Goal: Task Accomplishment & Management: Manage account settings

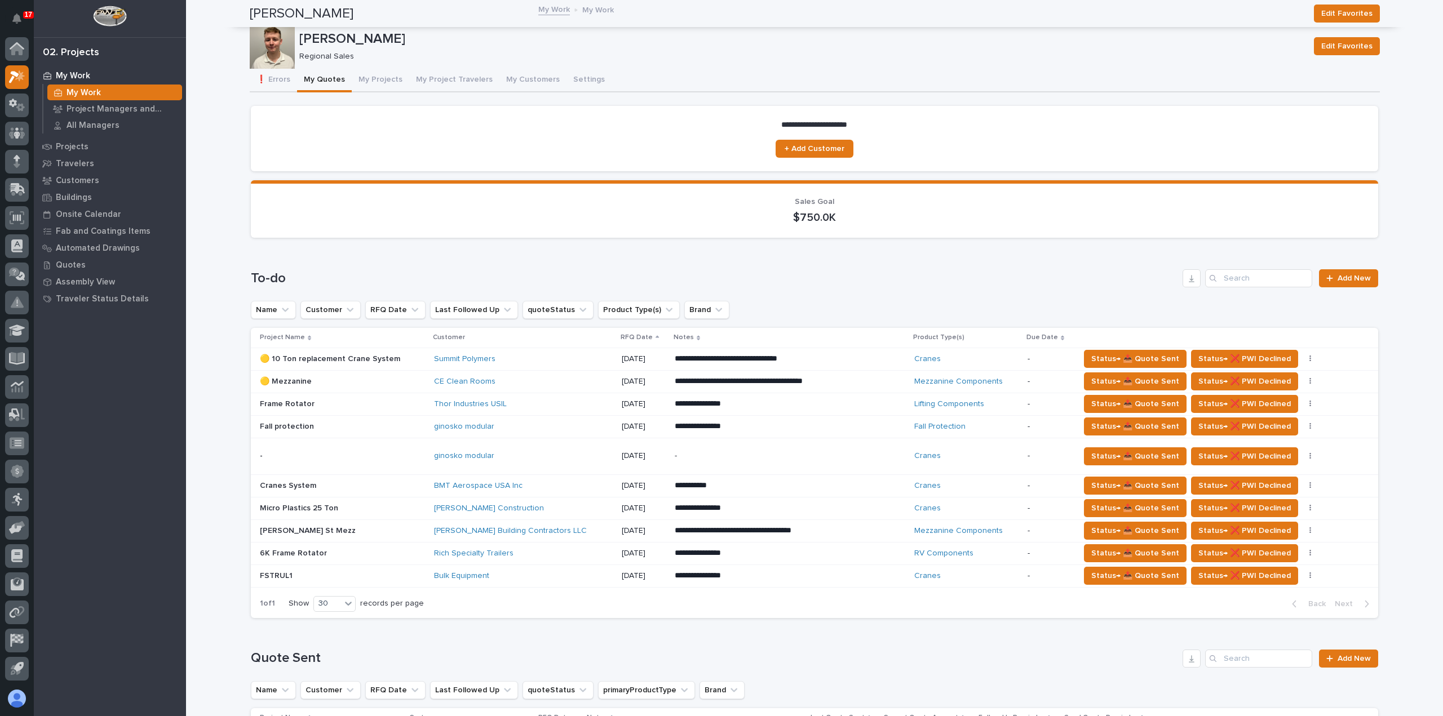
scroll to position [169, 0]
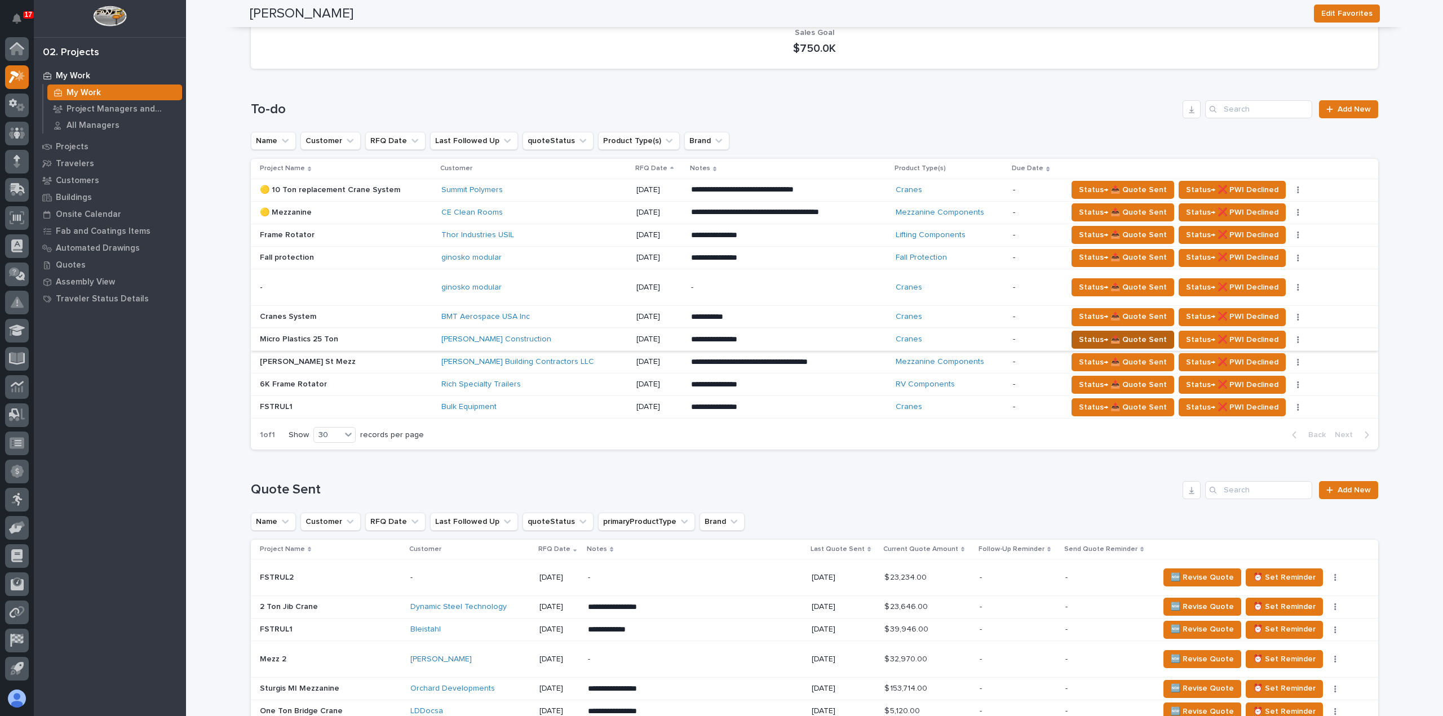
click at [1095, 340] on span "Status→ 📤 Quote Sent" at bounding box center [1123, 340] width 88 height 14
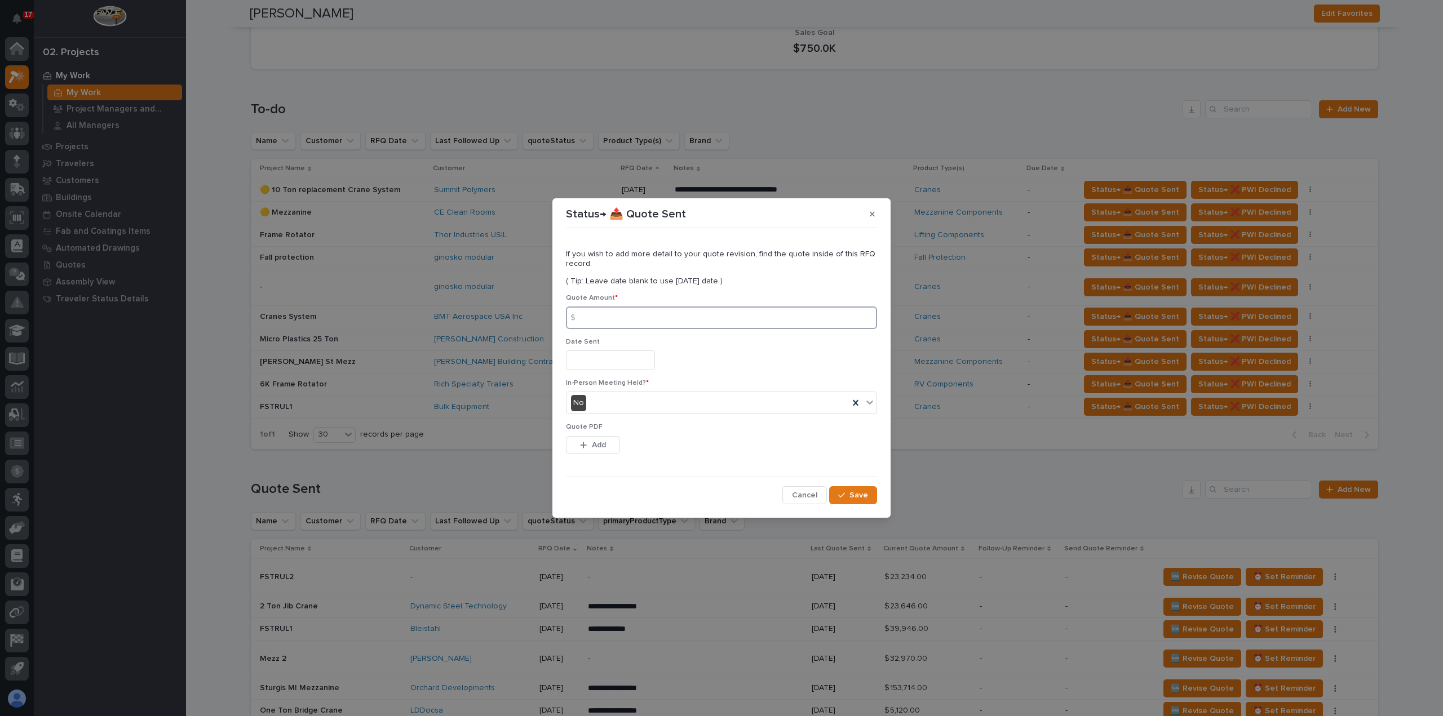
click at [732, 318] on input at bounding box center [721, 318] width 311 height 23
click at [678, 316] on input at bounding box center [721, 318] width 311 height 23
type input "444297"
click at [630, 363] on input "text" at bounding box center [610, 361] width 89 height 20
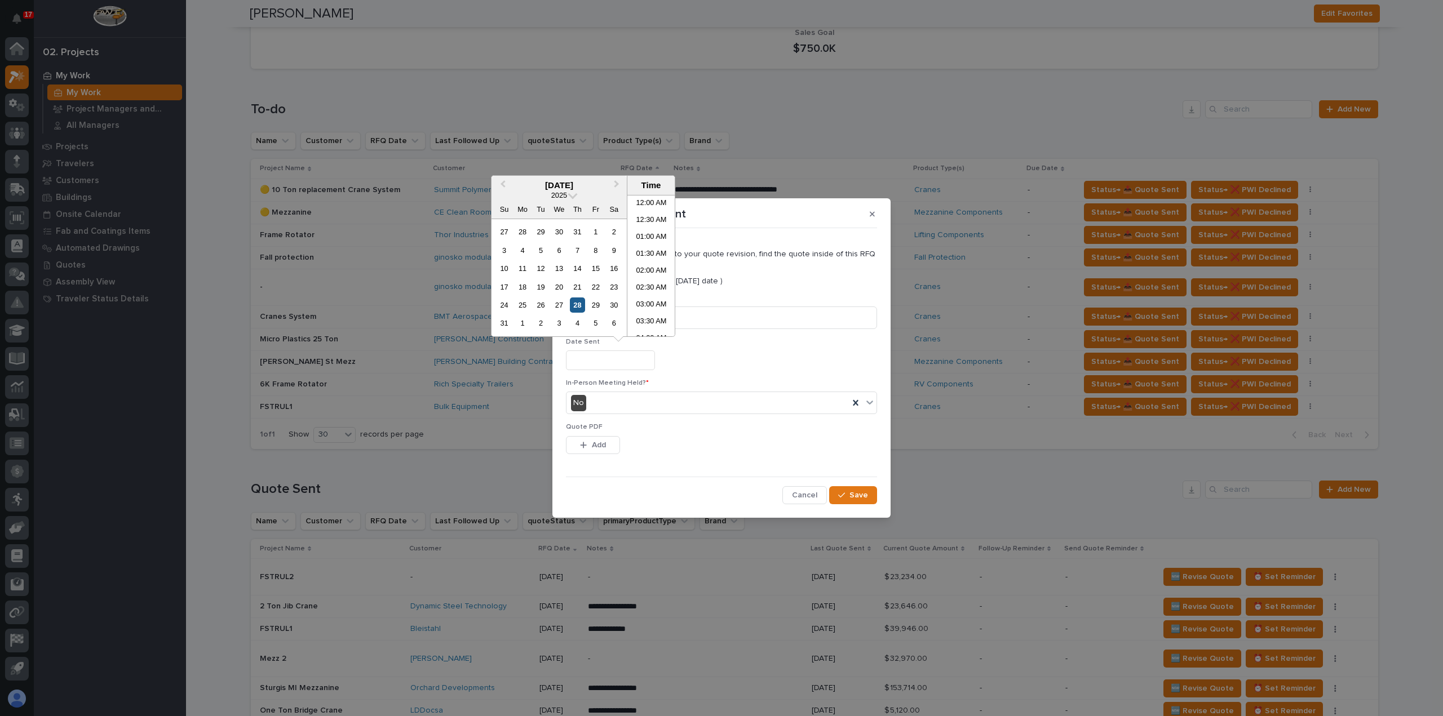
click at [578, 307] on div "28" at bounding box center [577, 305] width 15 height 15
type input "**********"
click at [601, 449] on span "Add" at bounding box center [599, 445] width 14 height 10
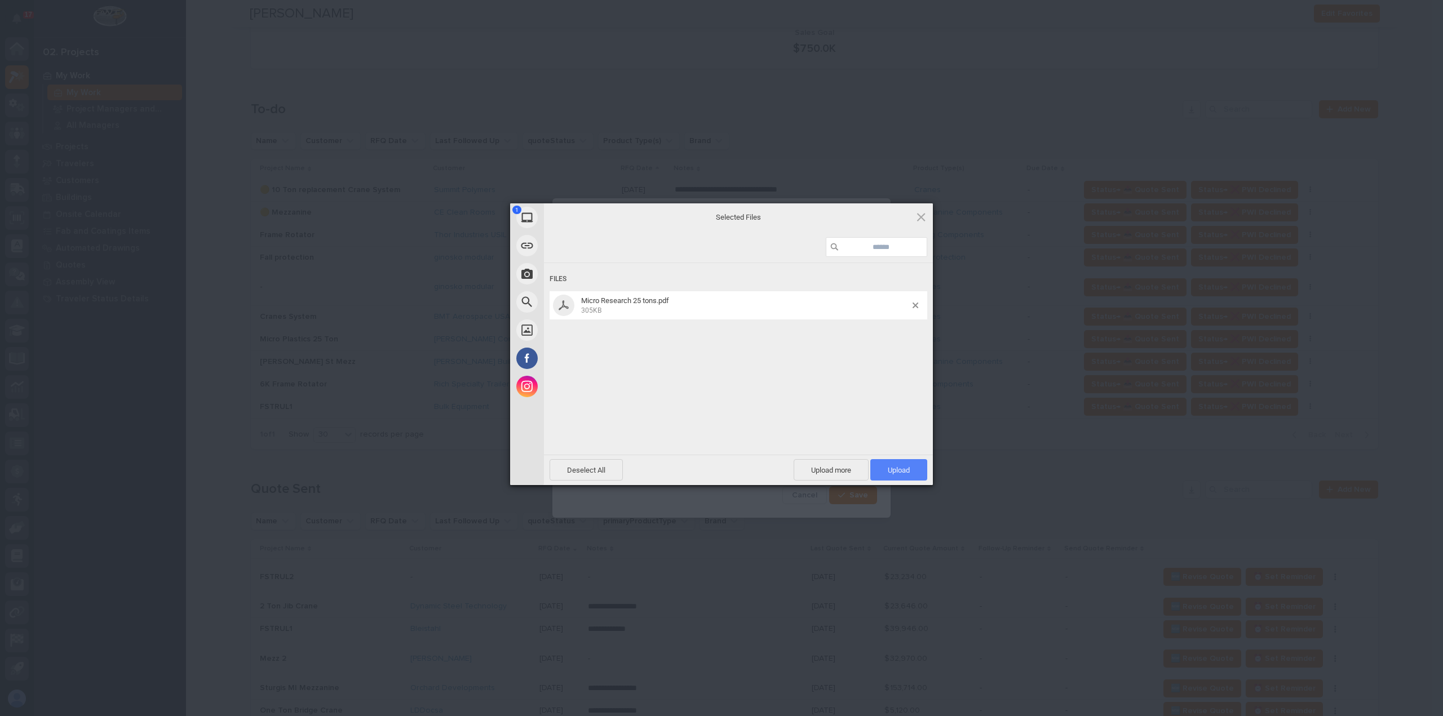
click at [904, 471] on span "Upload 1" at bounding box center [899, 470] width 22 height 8
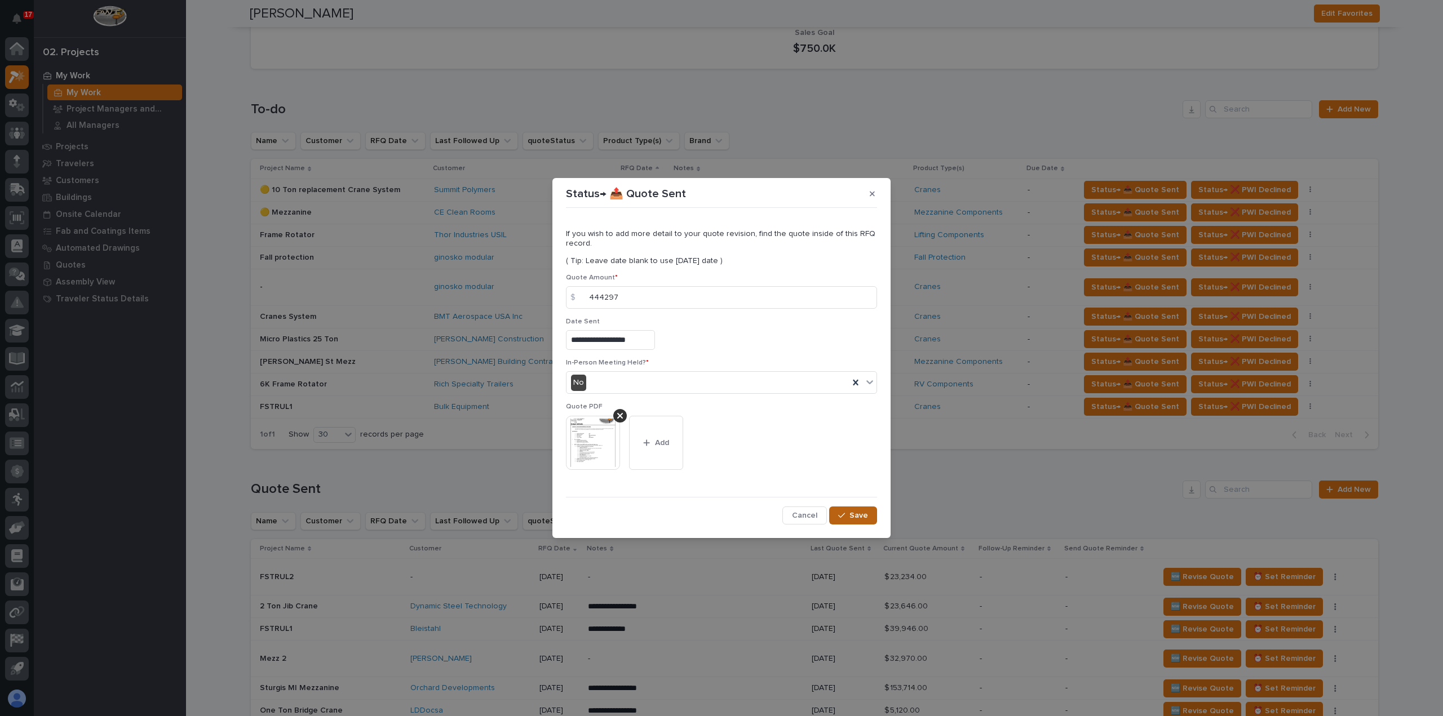
click at [852, 515] on span "Save" at bounding box center [858, 516] width 19 height 10
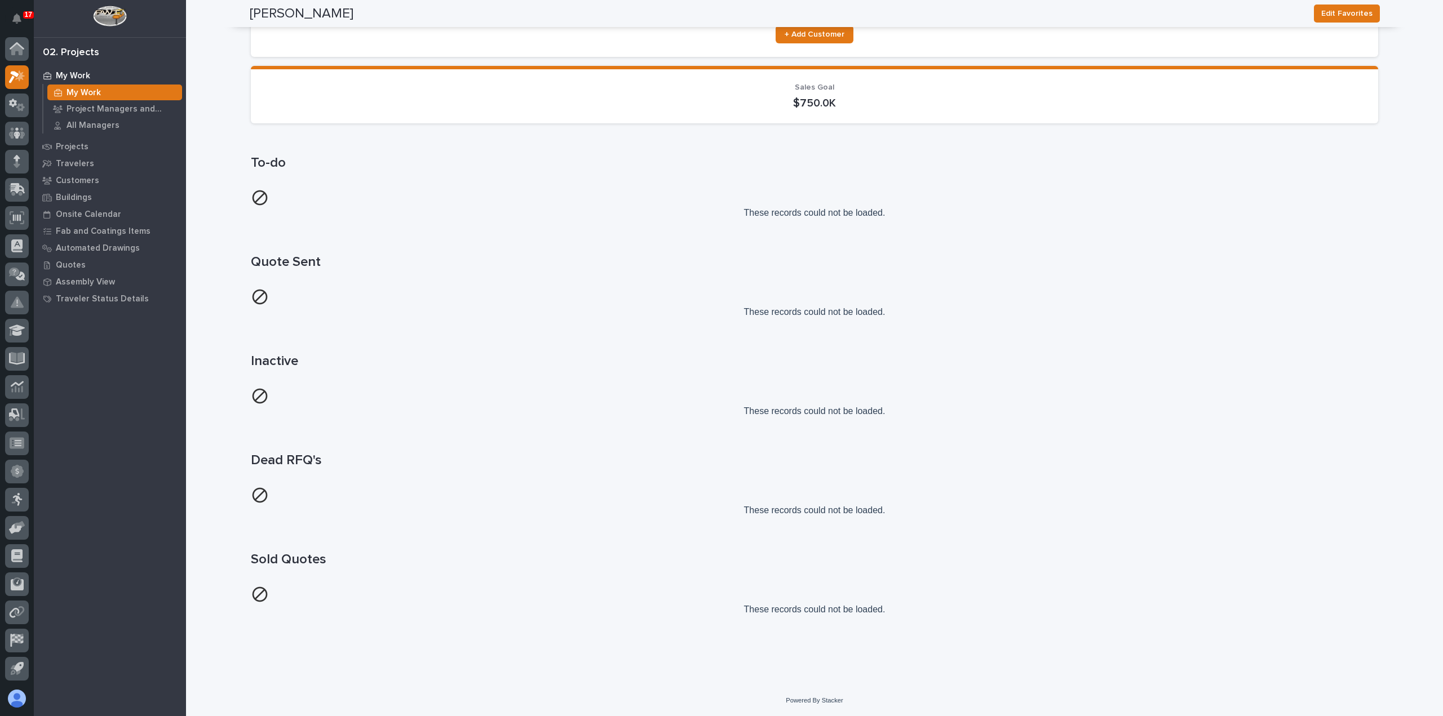
scroll to position [0, 0]
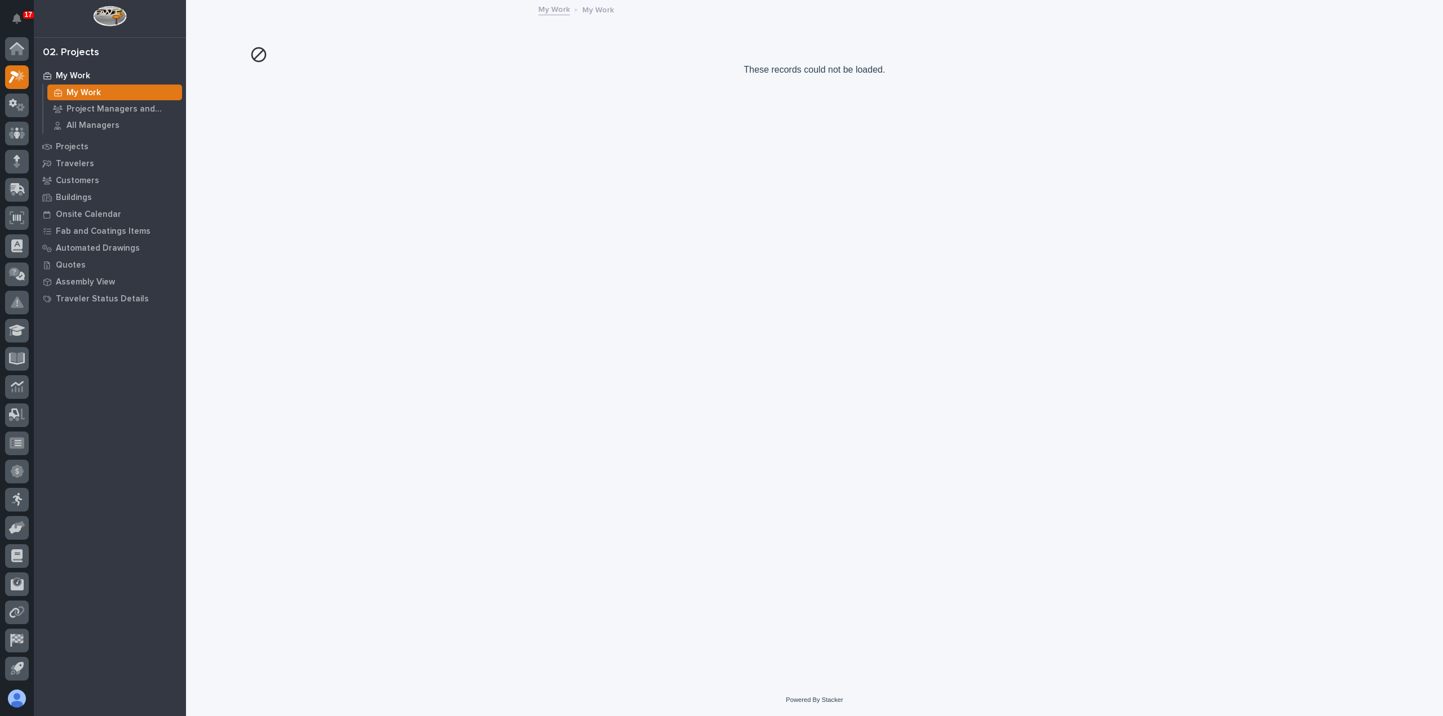
click at [67, 80] on p "My Work" at bounding box center [73, 76] width 34 height 10
click at [122, 105] on p "Project Managers and Engineers" at bounding box center [122, 109] width 111 height 10
click at [121, 91] on div "My Work" at bounding box center [114, 93] width 135 height 16
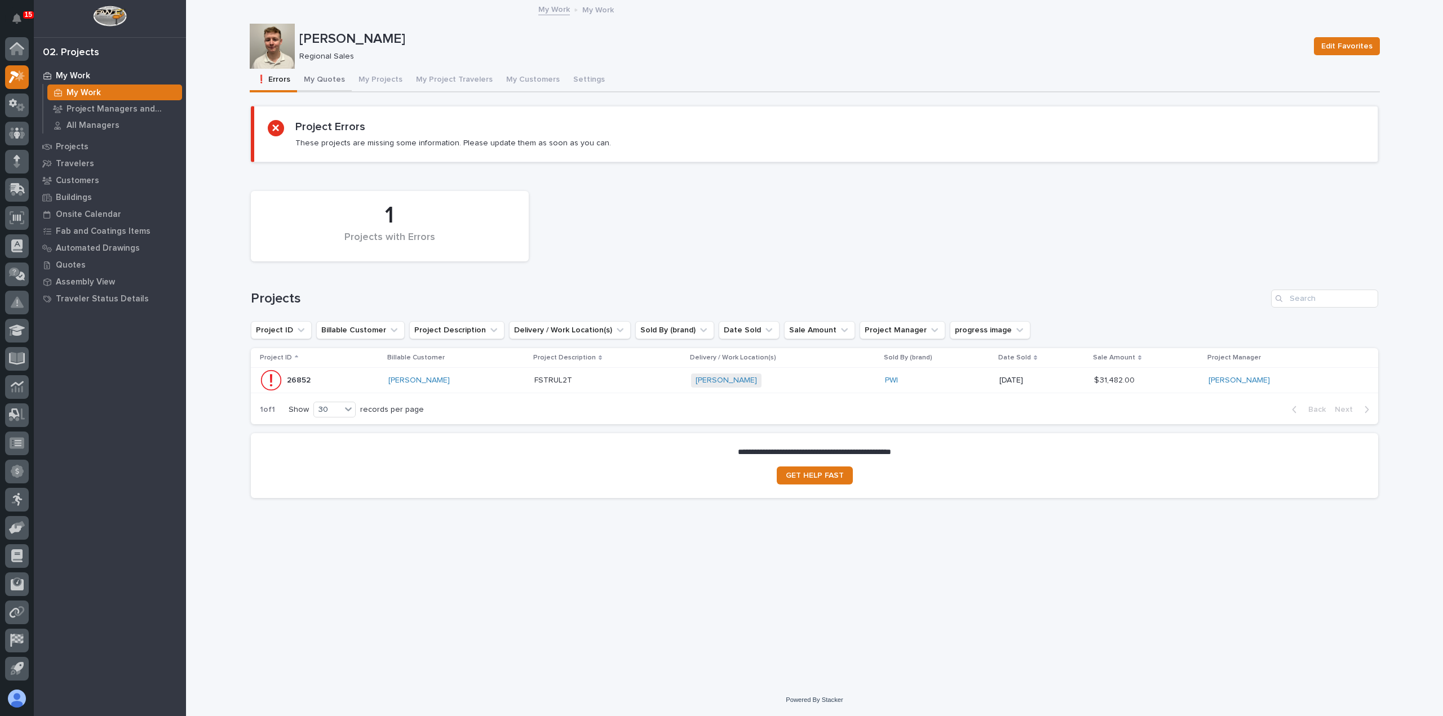
click at [333, 86] on button "My Quotes" at bounding box center [324, 81] width 55 height 24
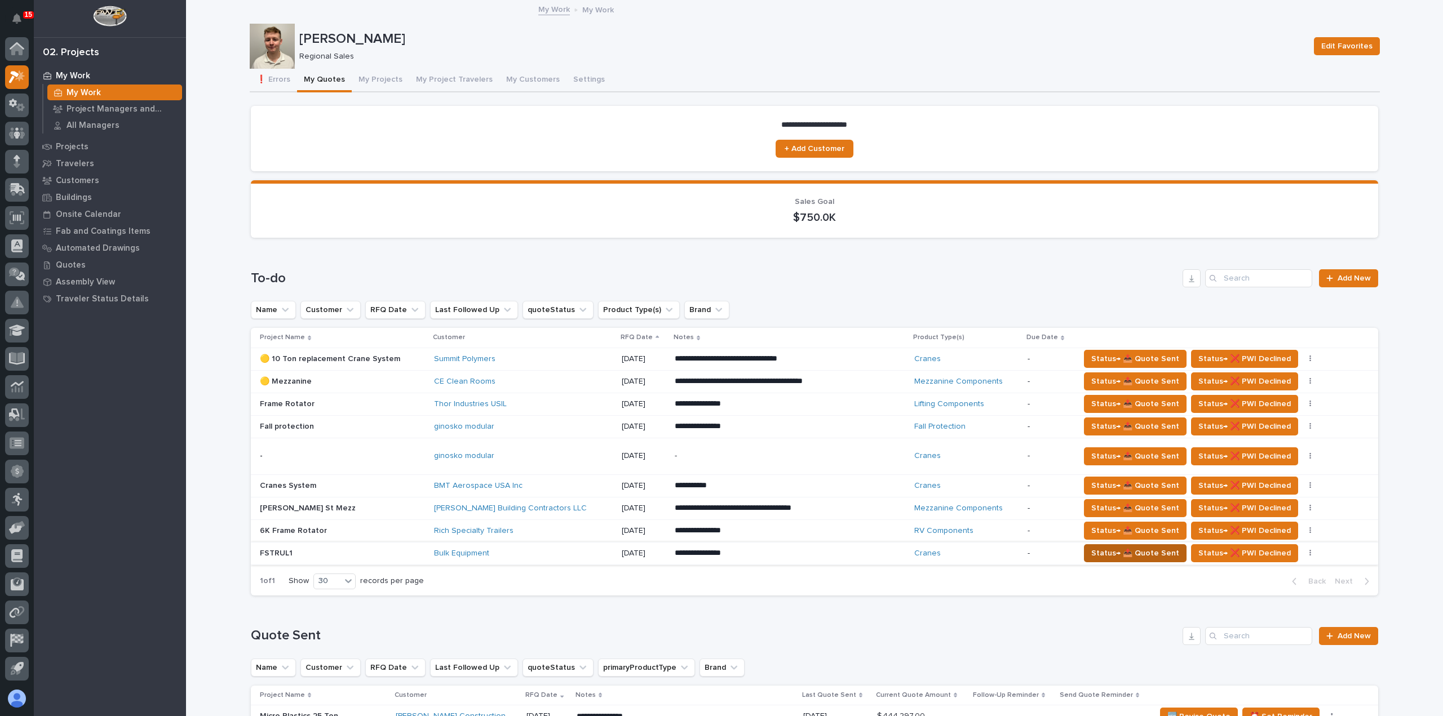
scroll to position [169, 0]
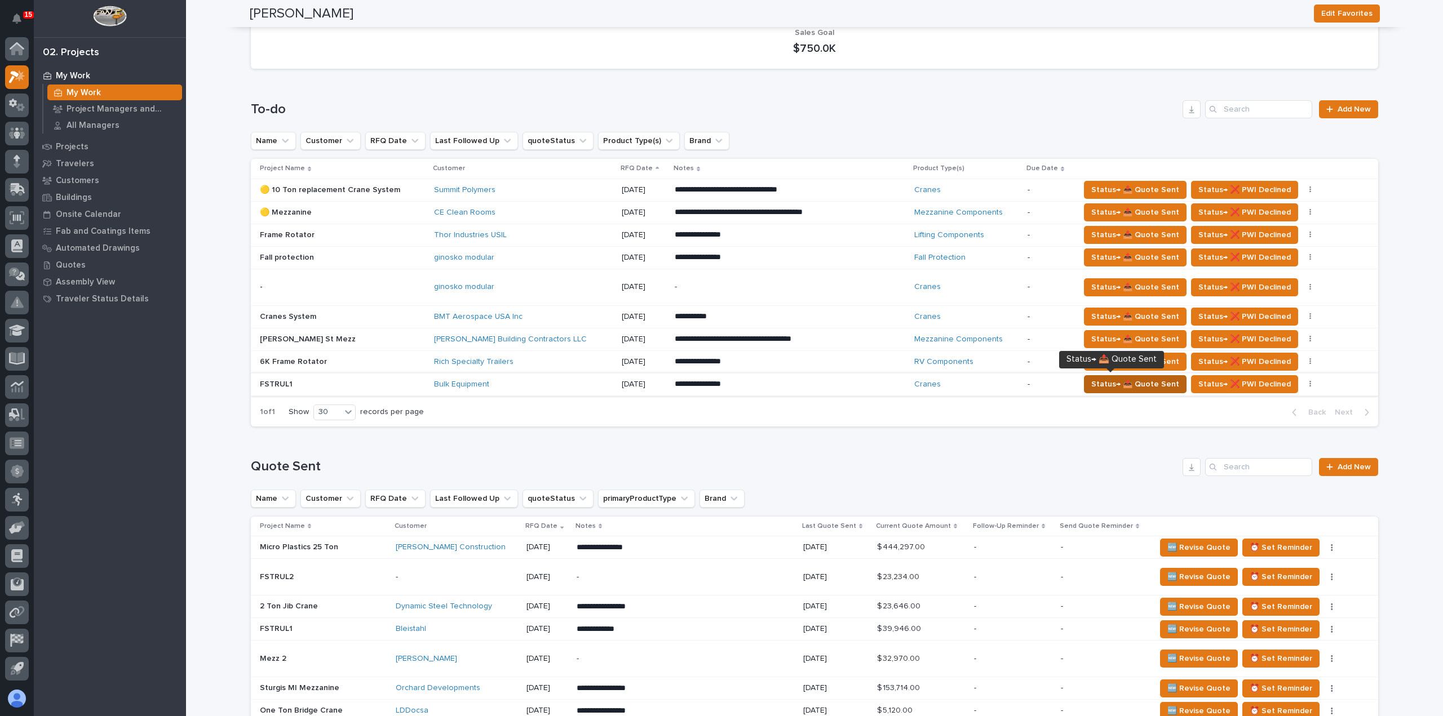
click at [1092, 385] on span "Status→ 📤 Quote Sent" at bounding box center [1135, 385] width 88 height 14
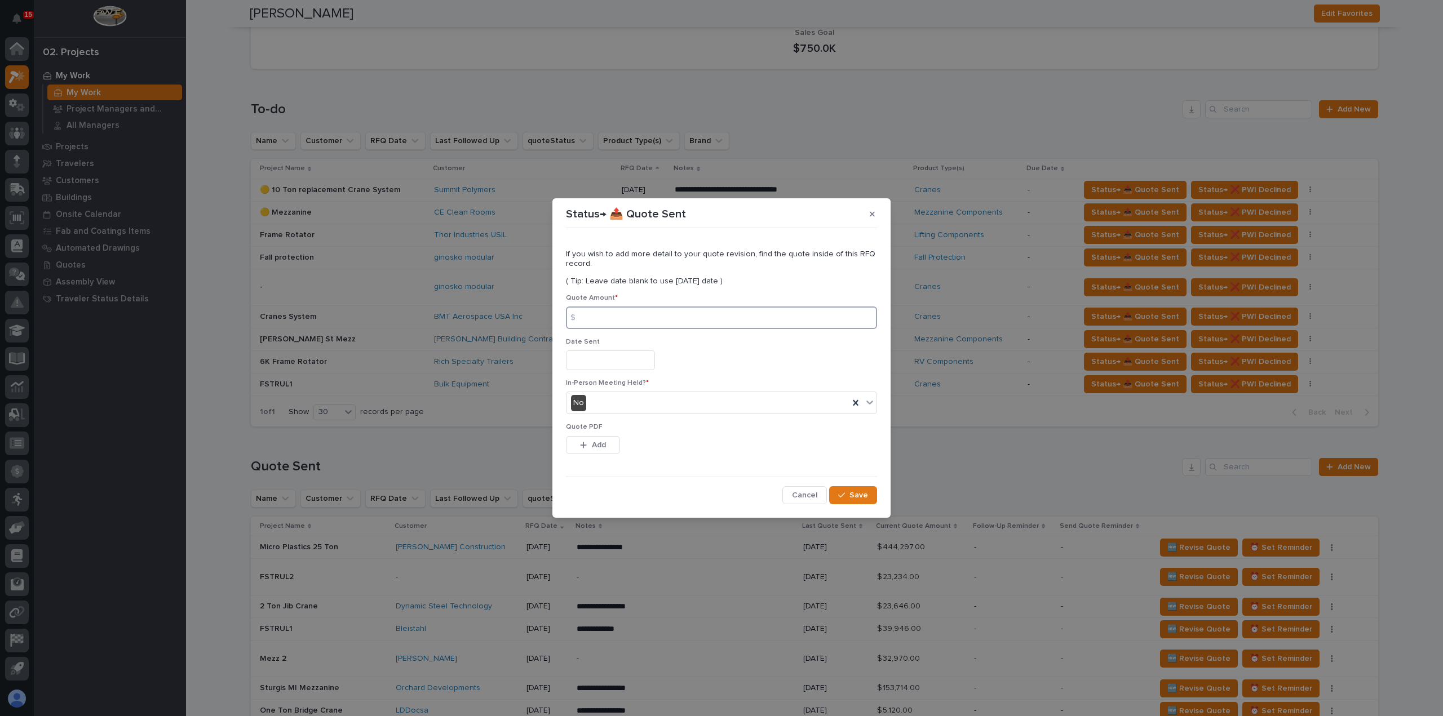
click at [631, 321] on input at bounding box center [721, 318] width 311 height 23
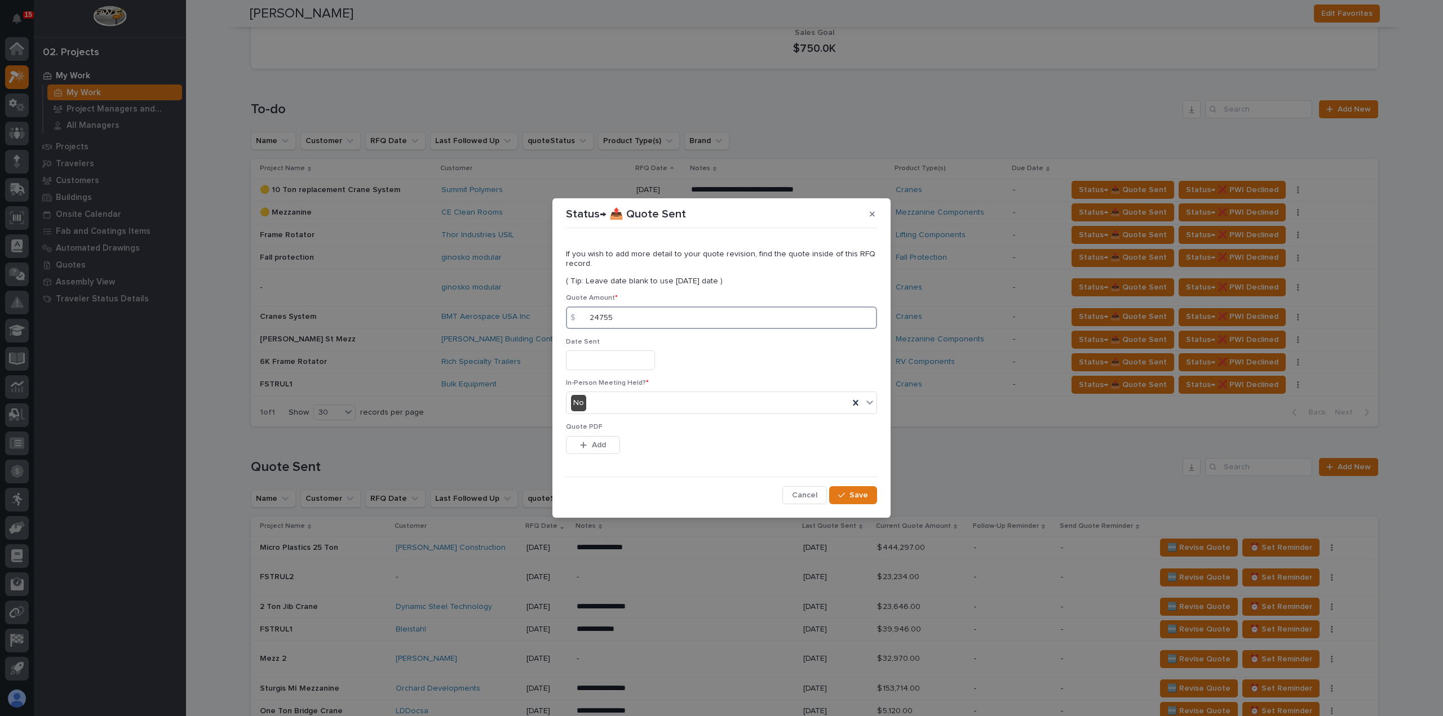
type input "24755"
click at [634, 361] on input "text" at bounding box center [610, 361] width 89 height 20
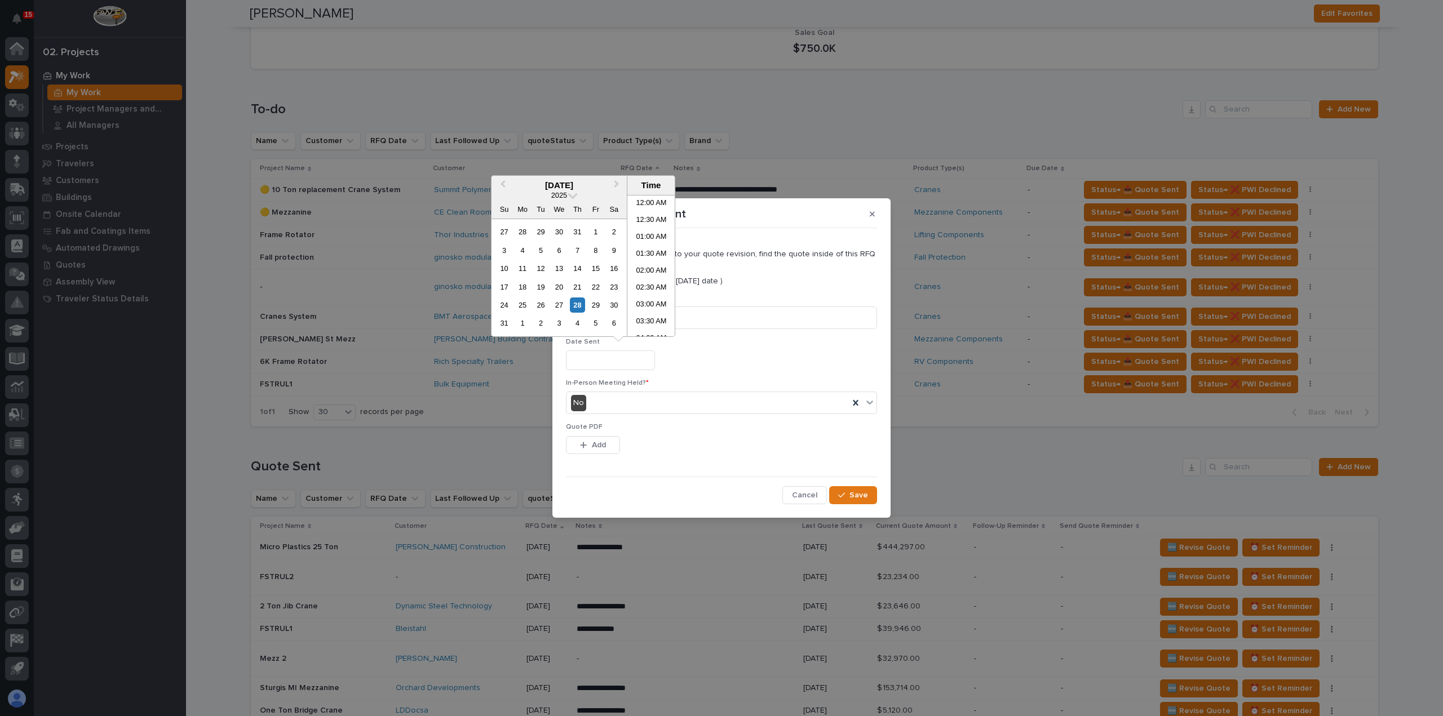
scroll to position [445, 0]
click at [578, 307] on div "28" at bounding box center [577, 305] width 15 height 15
type input "**********"
click at [608, 453] on button "Add" at bounding box center [593, 445] width 54 height 18
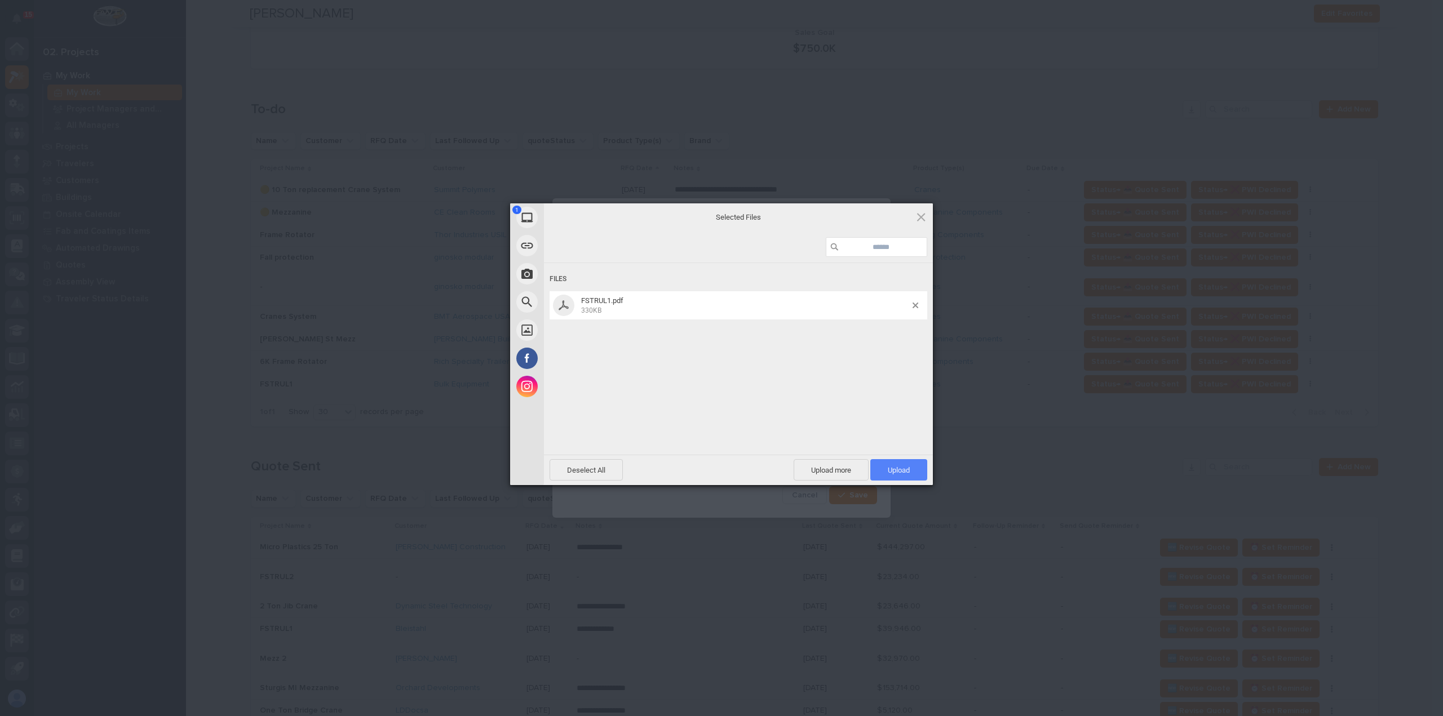
click at [893, 468] on span "Upload 1" at bounding box center [899, 470] width 22 height 8
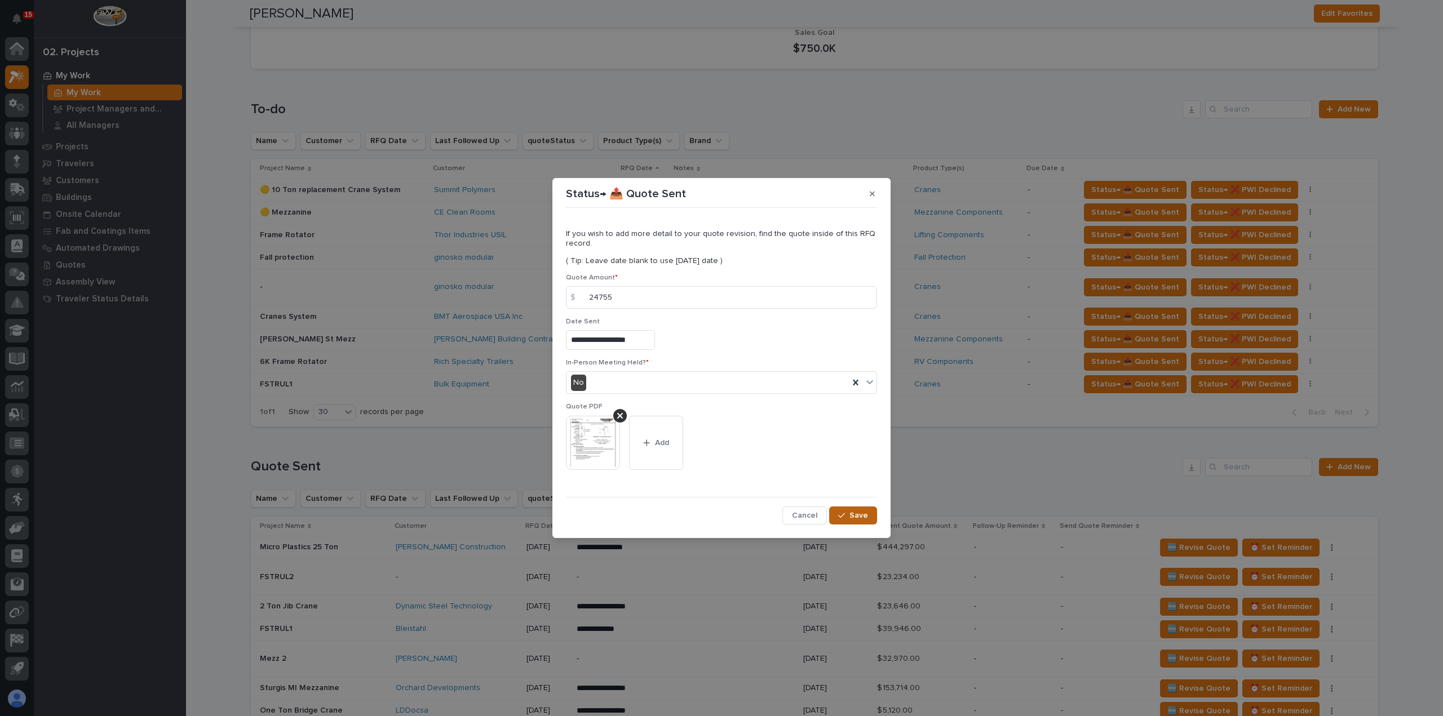
click at [848, 514] on div "button" at bounding box center [843, 516] width 11 height 8
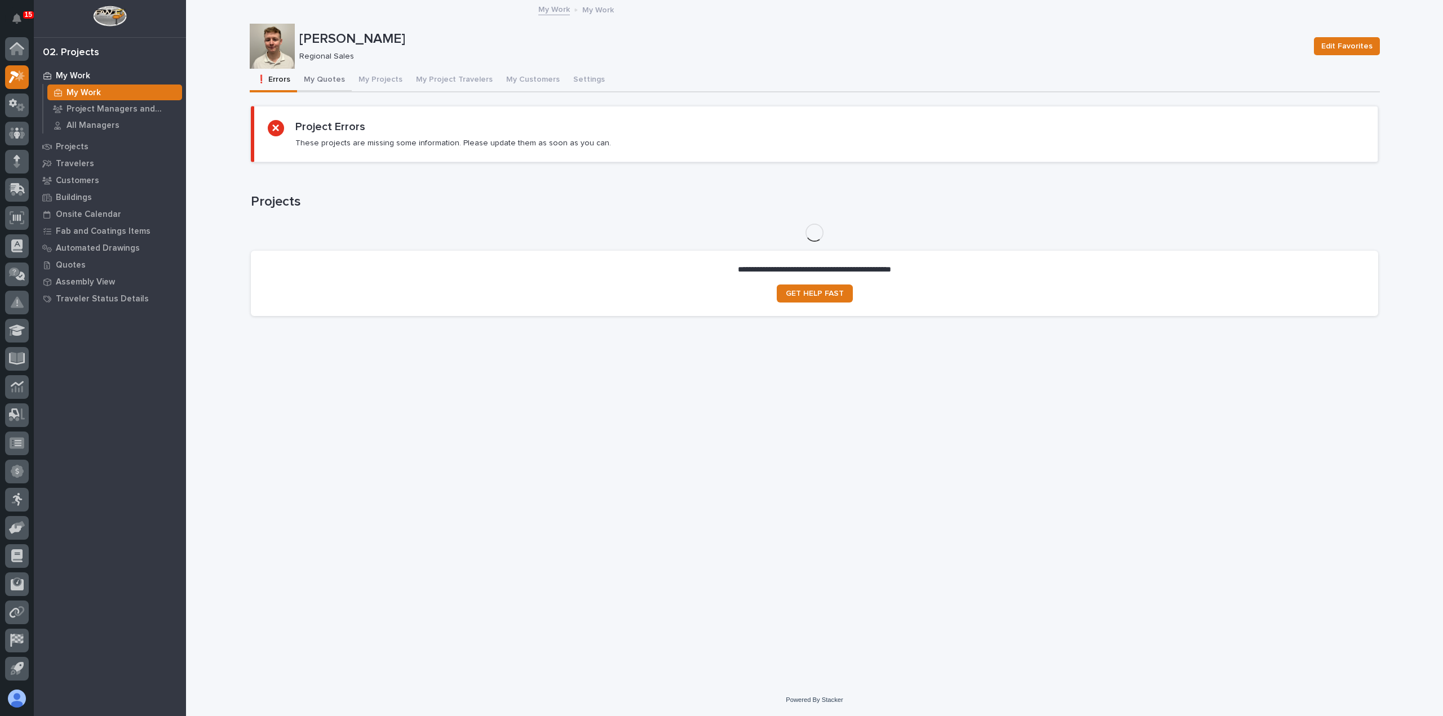
click at [316, 78] on button "My Quotes" at bounding box center [324, 81] width 55 height 24
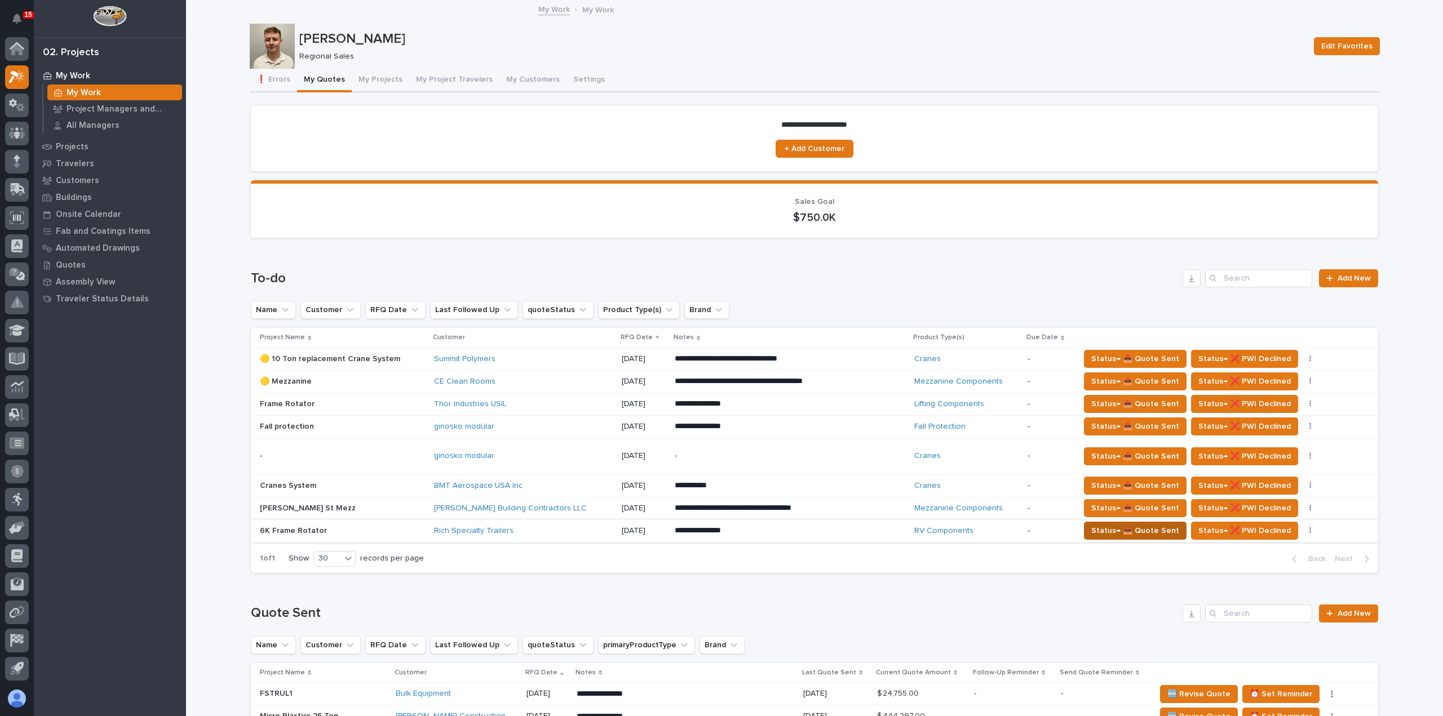
click at [1091, 524] on span "Status→ 📤 Quote Sent" at bounding box center [1135, 531] width 88 height 14
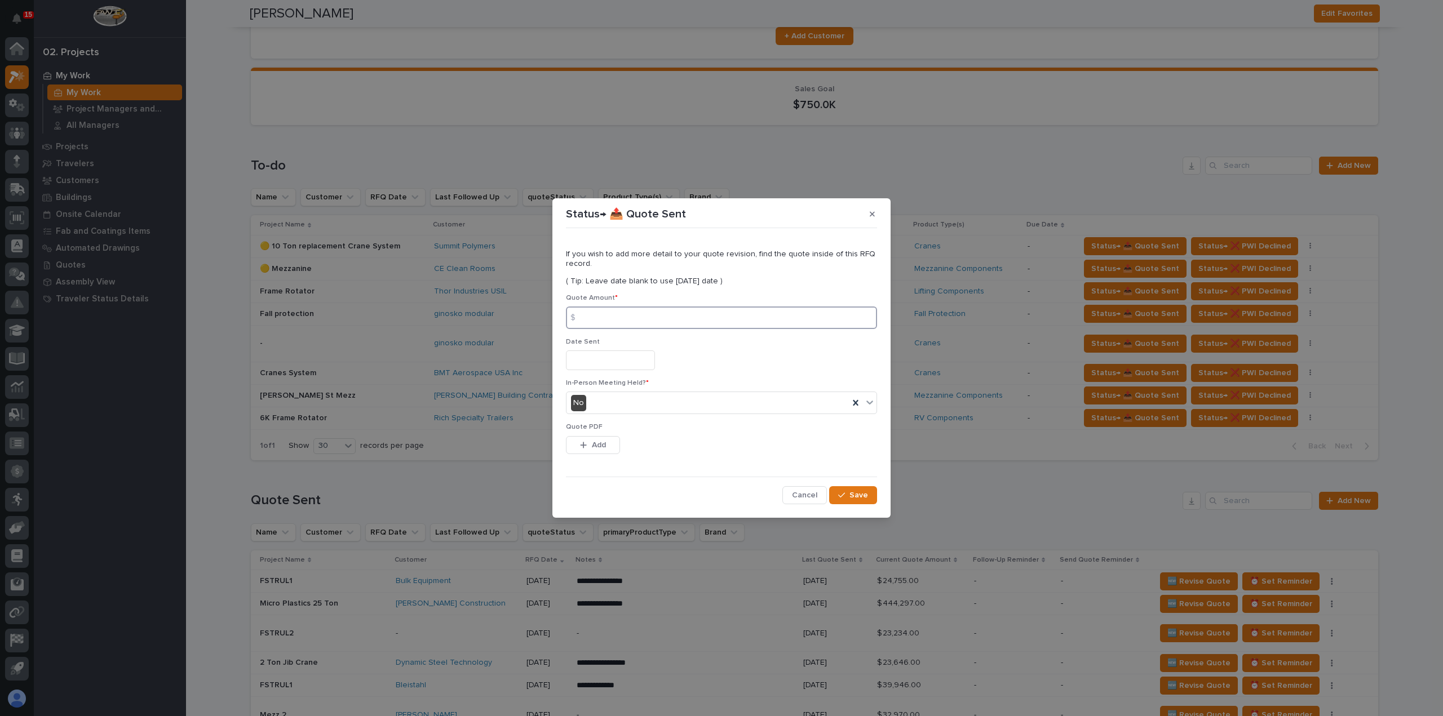
click at [655, 311] on input at bounding box center [721, 318] width 311 height 23
click at [643, 325] on input at bounding box center [721, 318] width 311 height 23
type input "44803"
click at [636, 359] on input "text" at bounding box center [610, 361] width 89 height 20
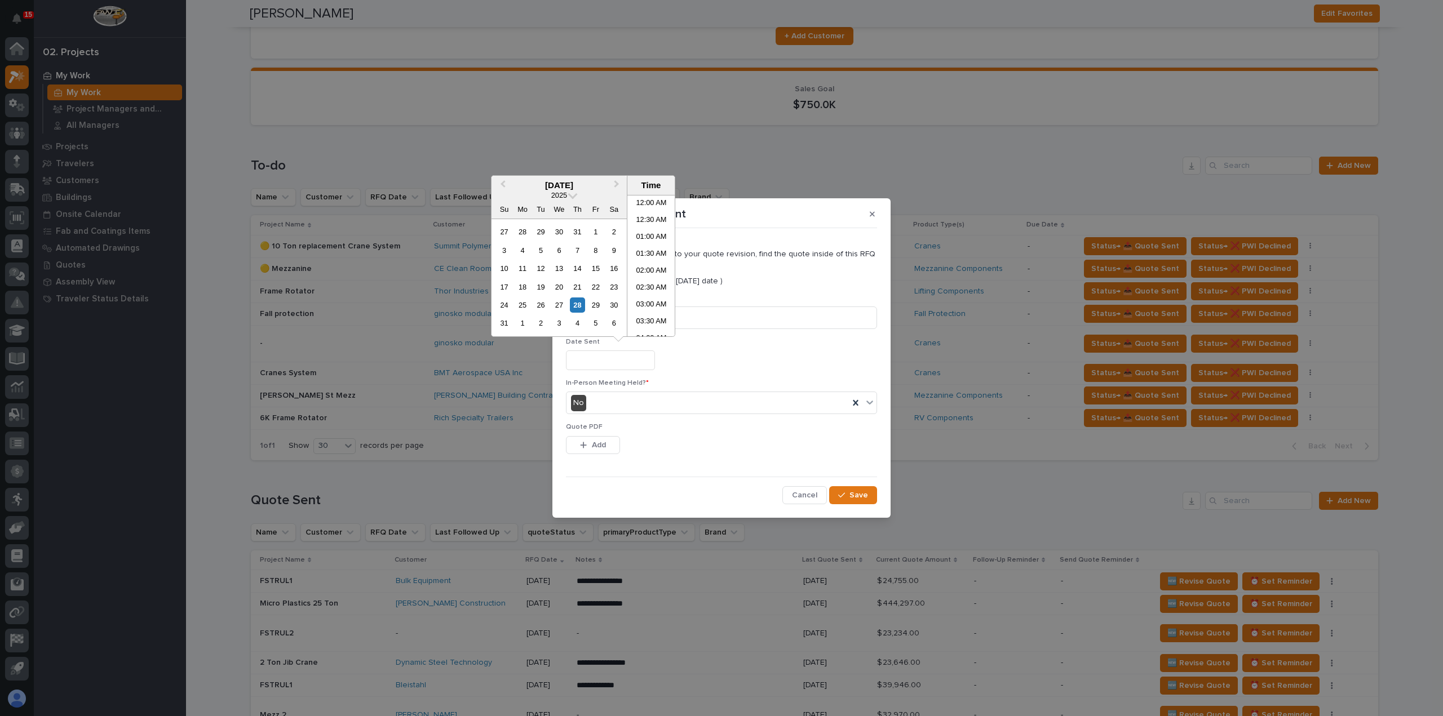
scroll to position [462, 0]
click at [582, 304] on div "28" at bounding box center [577, 305] width 15 height 15
type input "**********"
click at [592, 446] on span "Add" at bounding box center [599, 445] width 14 height 10
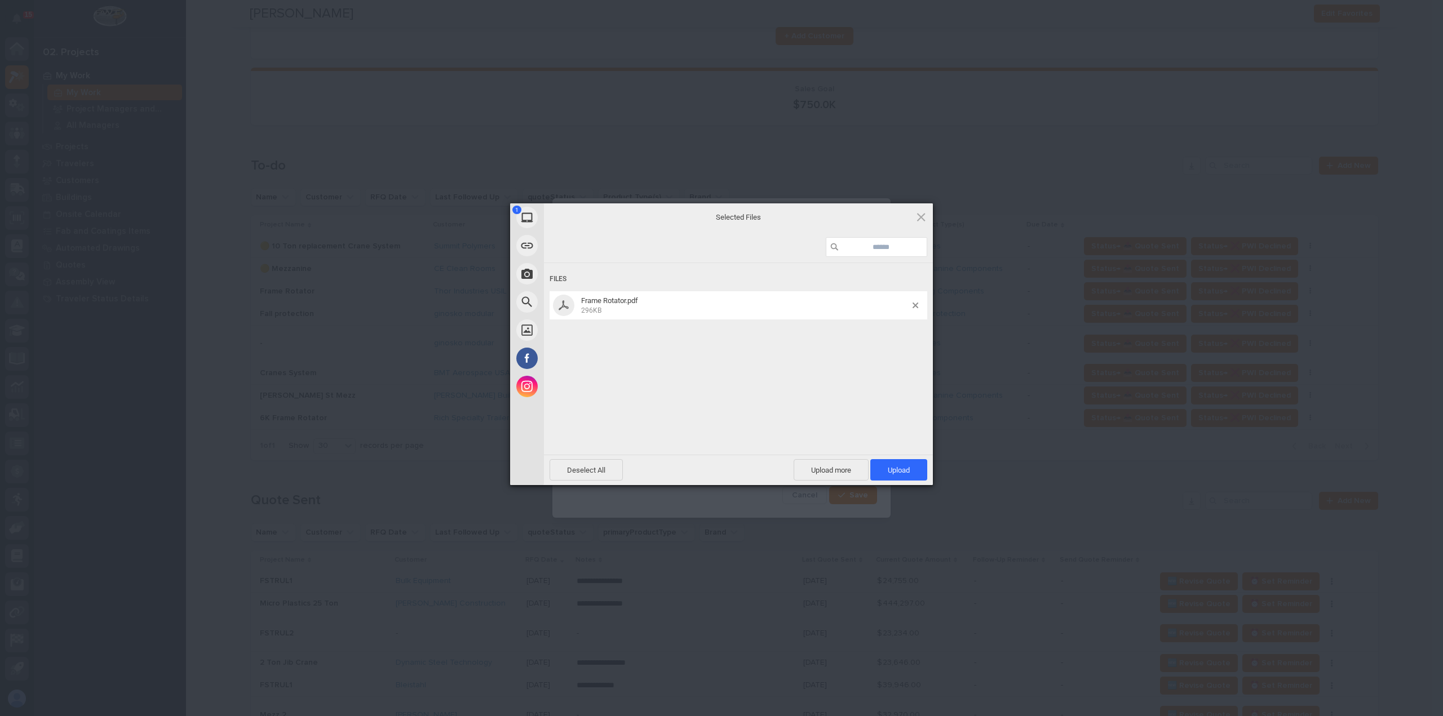
drag, startPoint x: 885, startPoint y: 467, endPoint x: 871, endPoint y: 508, distance: 43.3
click at [885, 467] on span "Upload 1" at bounding box center [898, 469] width 57 height 21
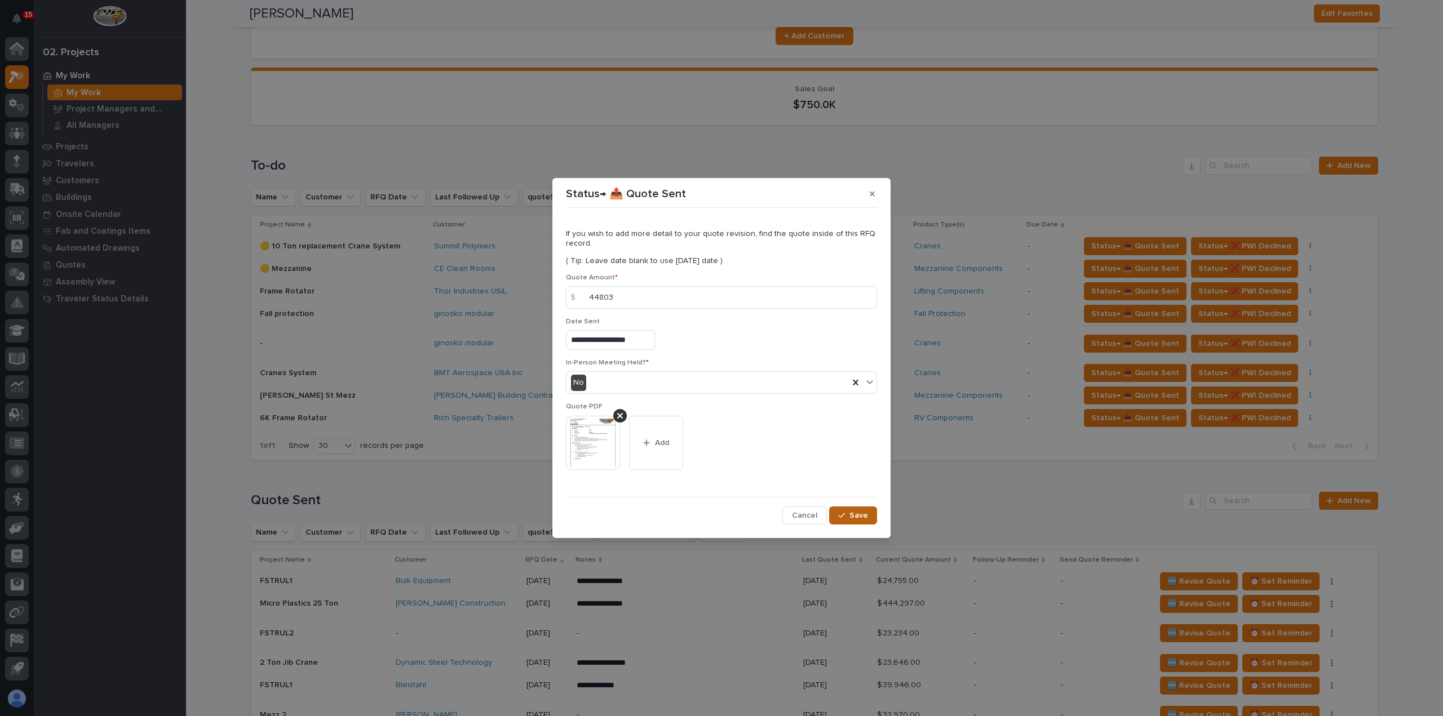
click at [868, 519] on button "Save" at bounding box center [853, 516] width 48 height 18
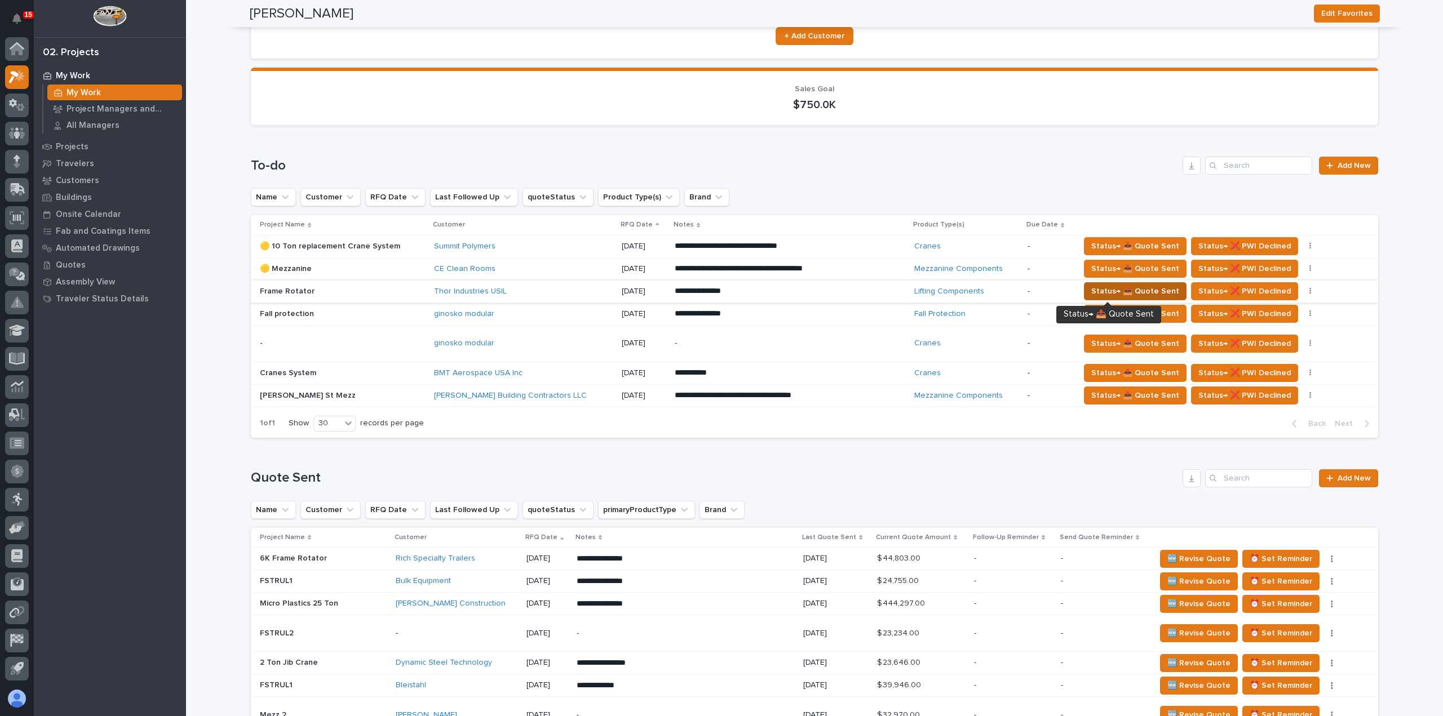
click at [1092, 288] on span "Status→ 📤 Quote Sent" at bounding box center [1135, 292] width 88 height 14
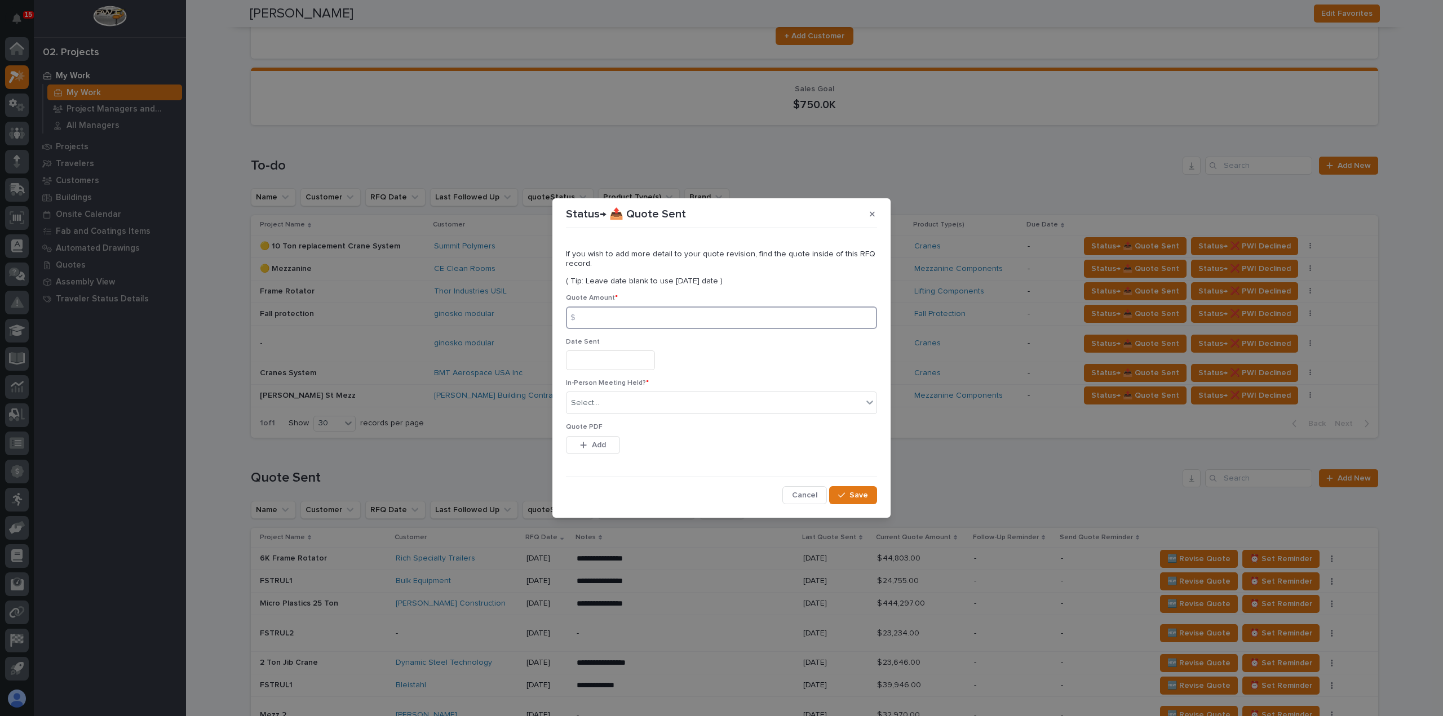
click at [727, 323] on input at bounding box center [721, 318] width 311 height 23
click at [610, 321] on input at bounding box center [721, 318] width 311 height 23
type input "42505"
click at [617, 356] on input "text" at bounding box center [610, 361] width 89 height 20
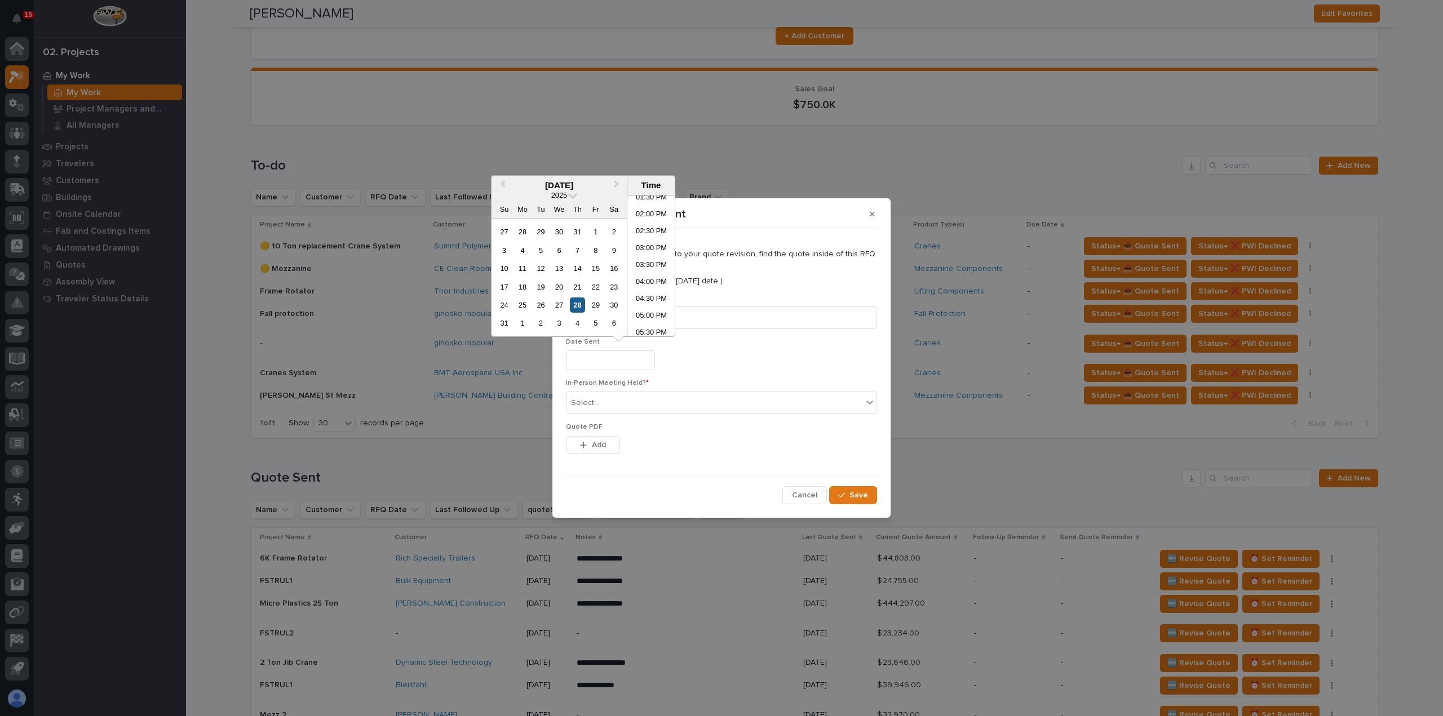
click at [579, 309] on div "28" at bounding box center [577, 305] width 15 height 15
type input "**********"
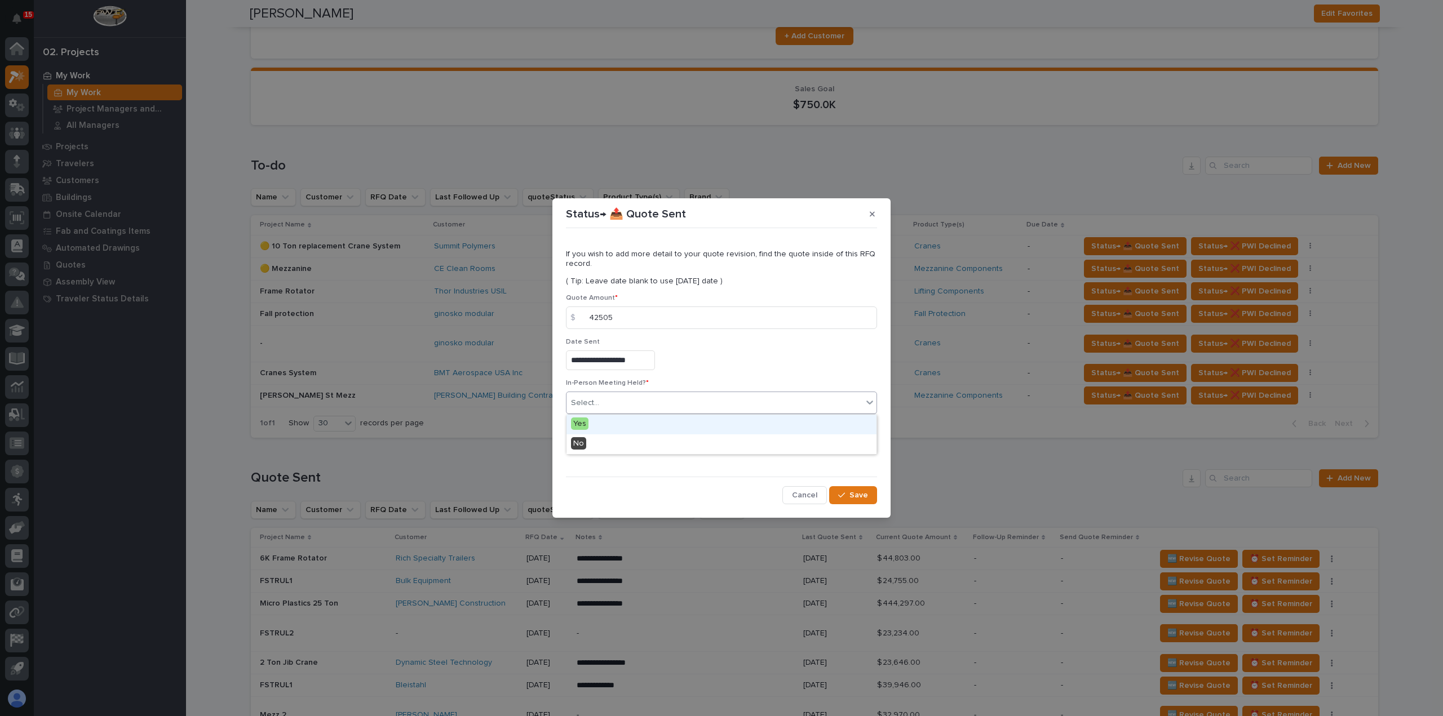
click at [600, 407] on div "Select..." at bounding box center [715, 403] width 296 height 19
click at [601, 447] on div "No" at bounding box center [722, 445] width 310 height 20
click at [601, 446] on span "Add" at bounding box center [599, 445] width 14 height 10
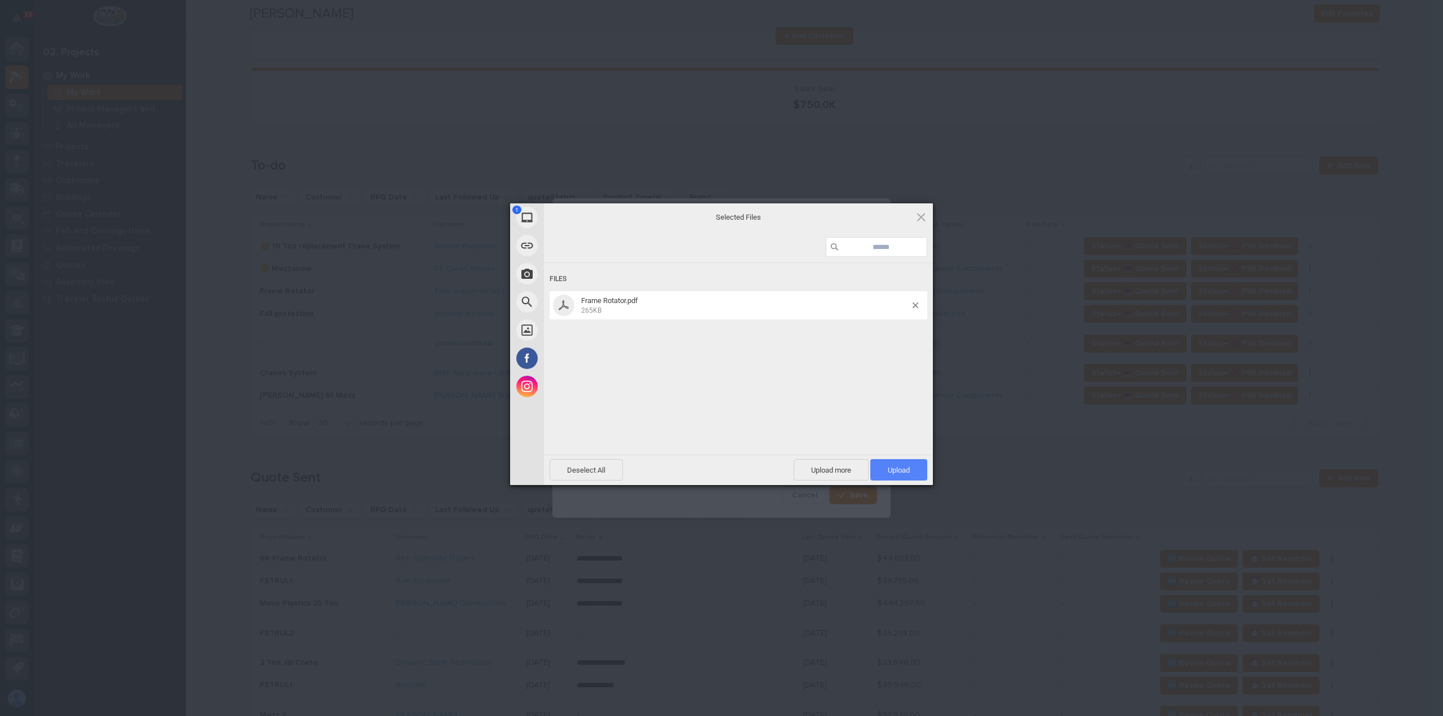
click at [893, 468] on span "Upload 1" at bounding box center [899, 470] width 22 height 8
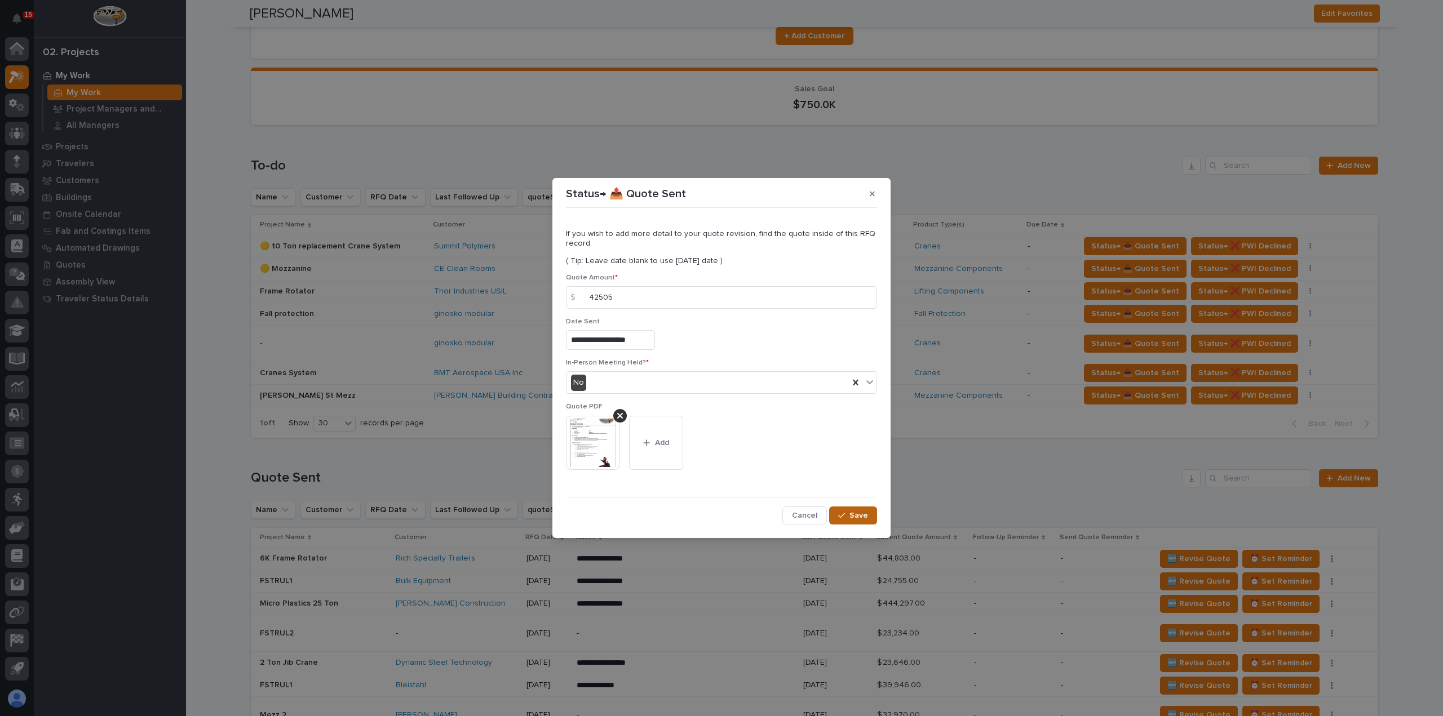
click at [857, 512] on span "Save" at bounding box center [858, 516] width 19 height 10
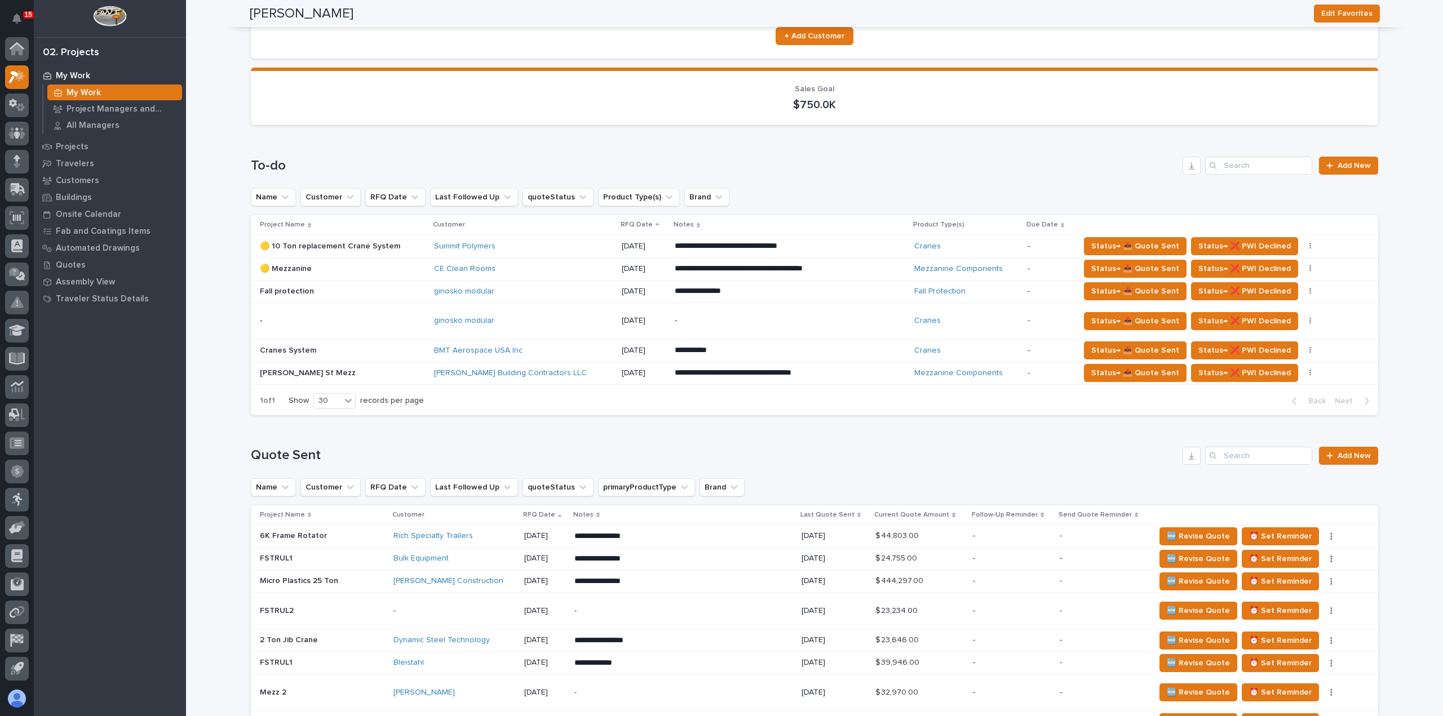
click at [530, 296] on div "ginosko modular" at bounding box center [523, 292] width 179 height 10
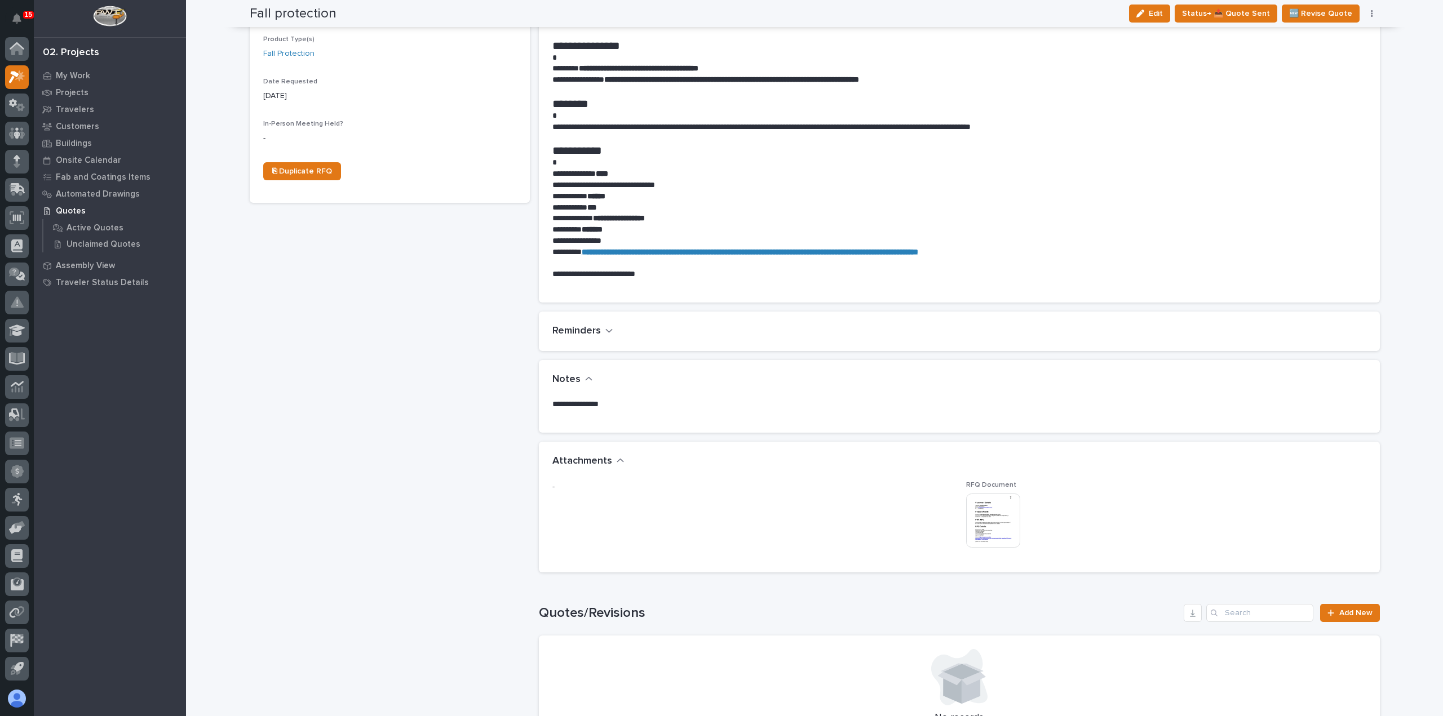
scroll to position [564, 0]
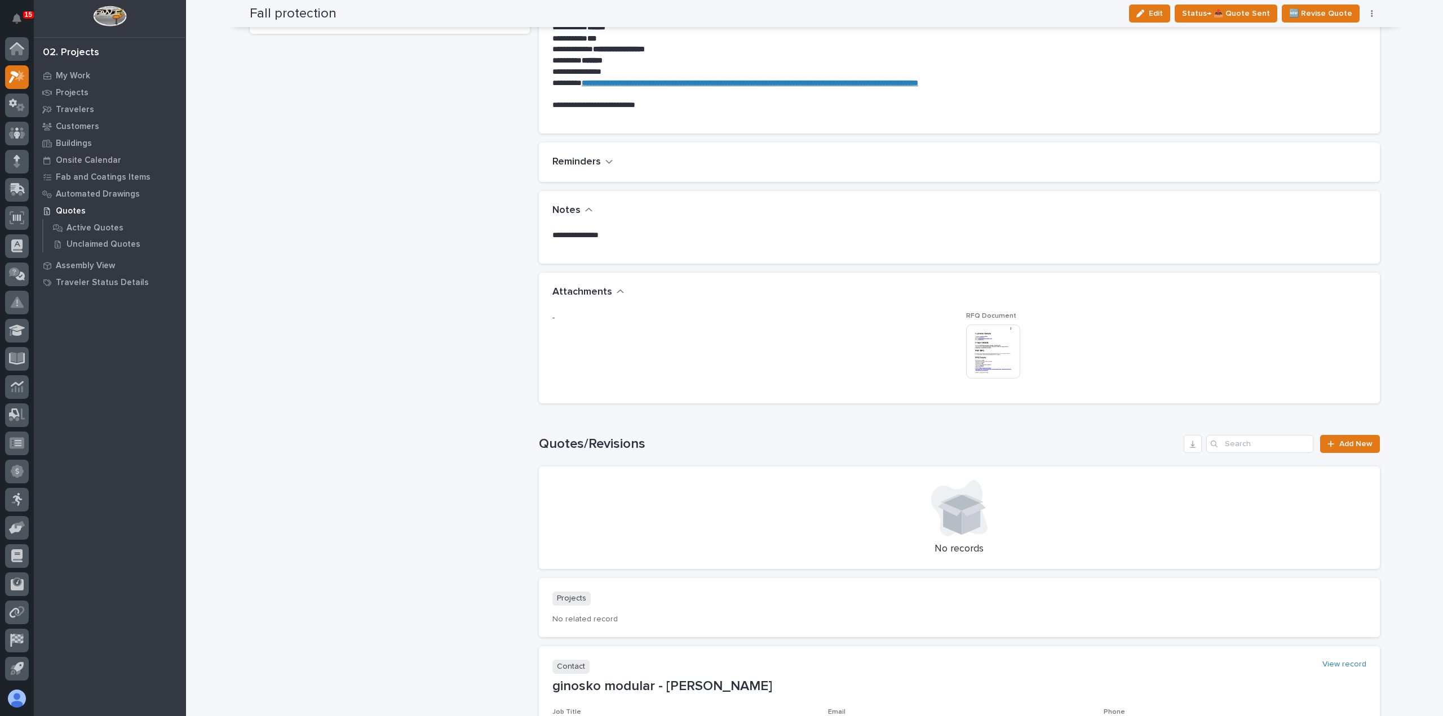
click at [986, 351] on img at bounding box center [993, 352] width 54 height 54
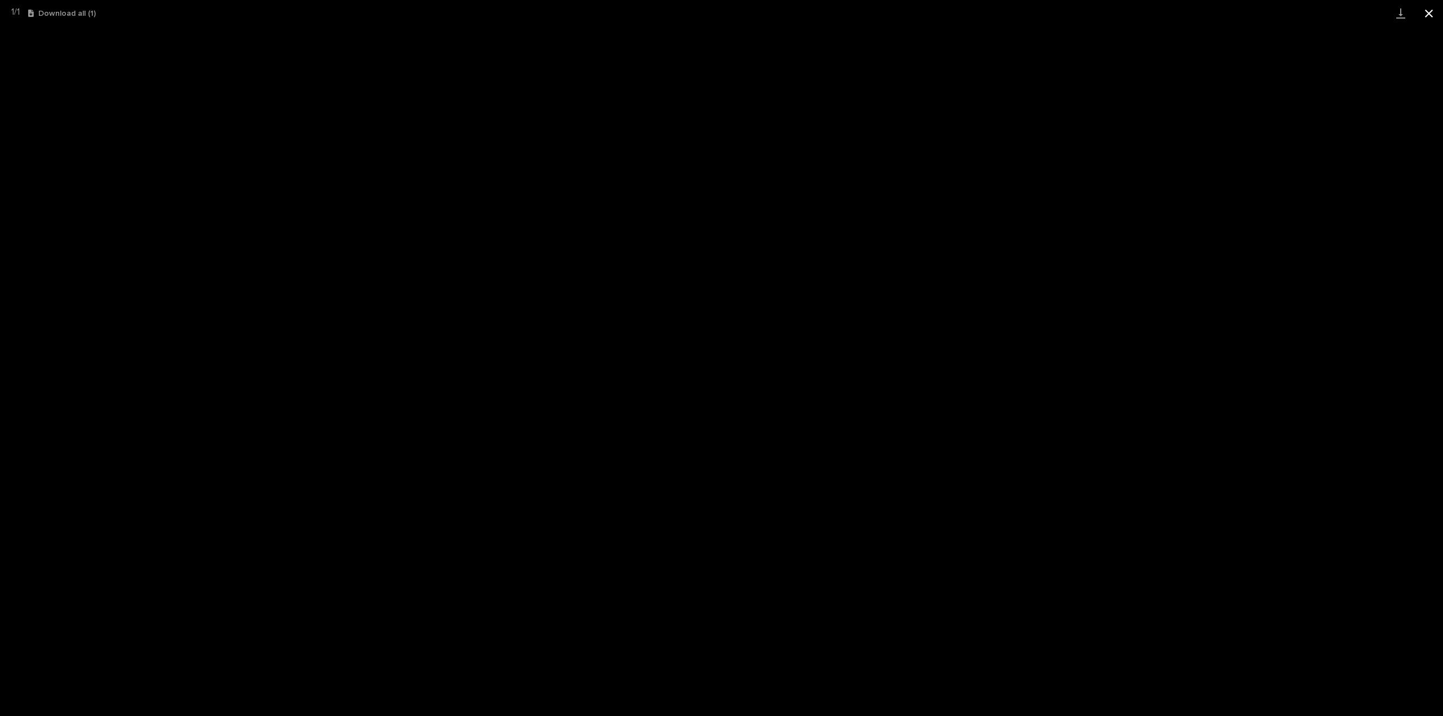
click at [1427, 17] on button "Close gallery" at bounding box center [1429, 13] width 28 height 26
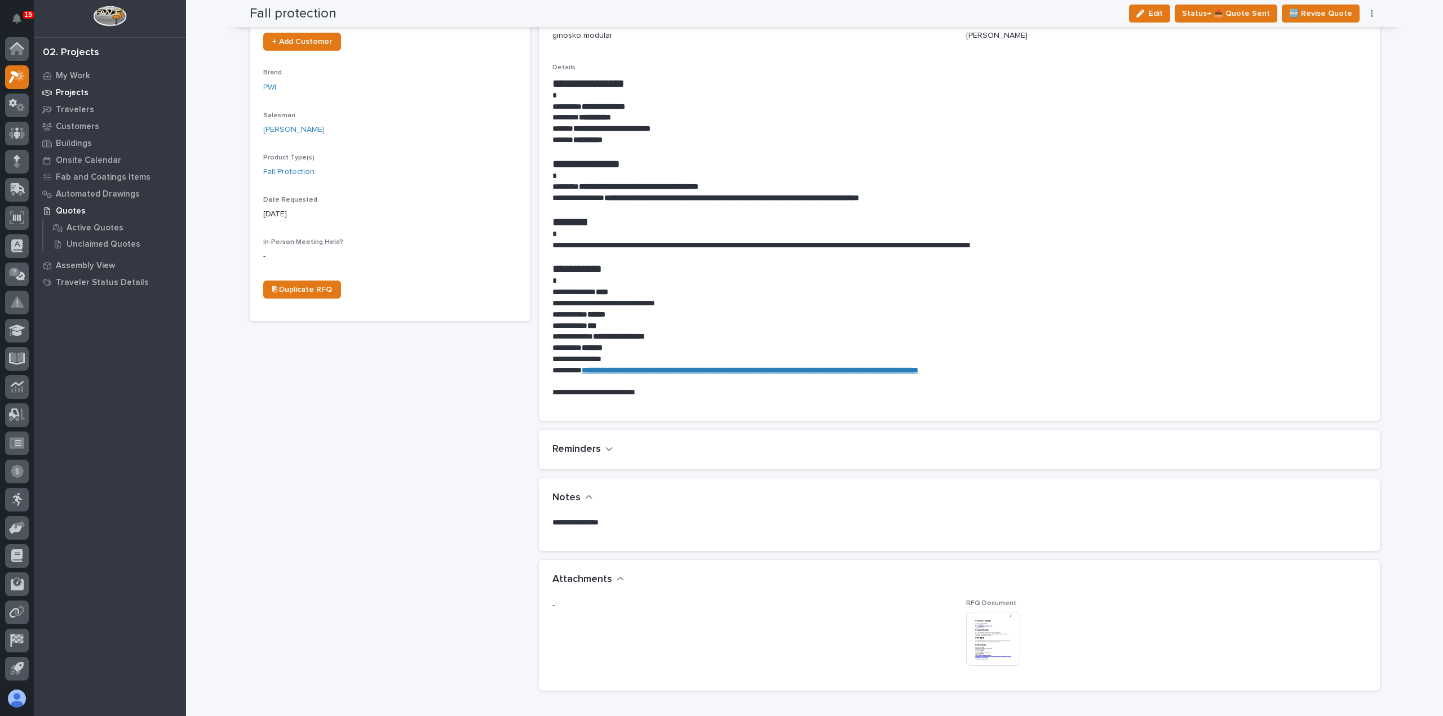
scroll to position [0, 0]
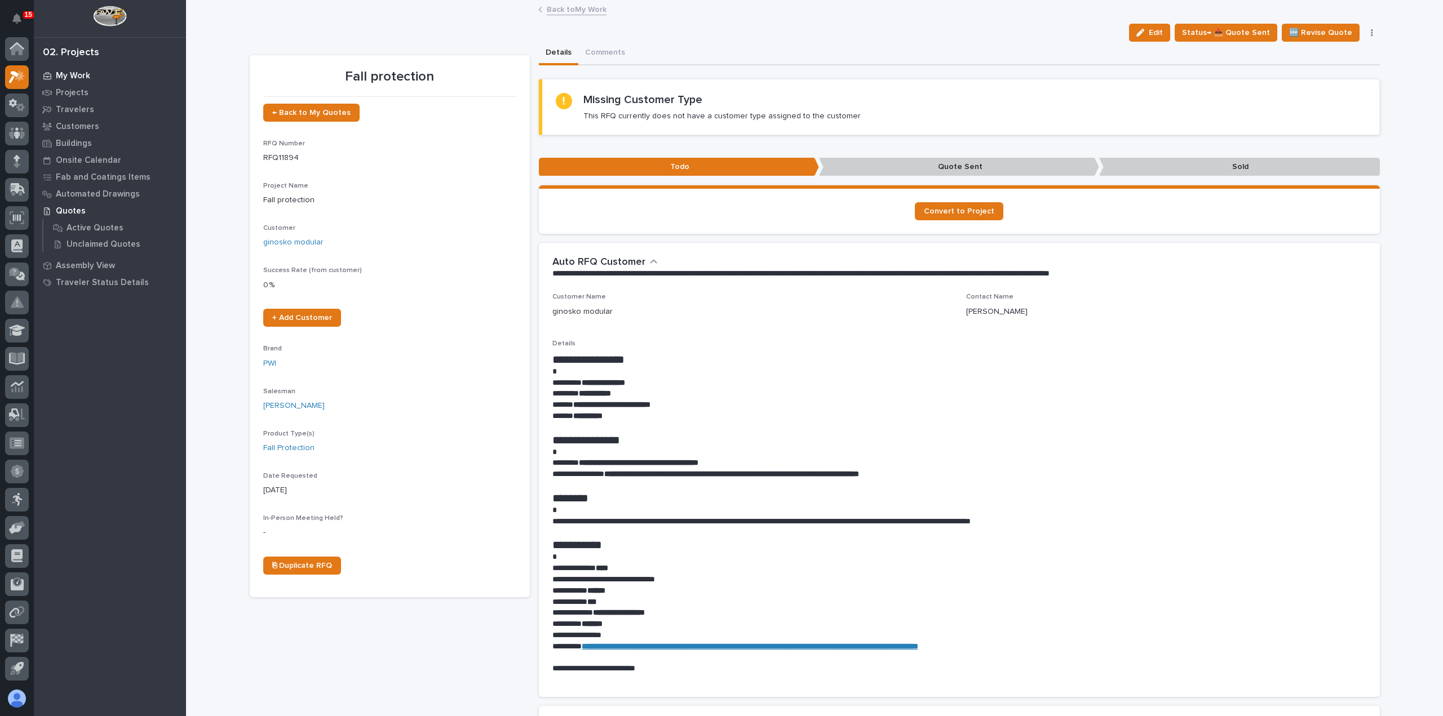
click at [58, 72] on p "My Work" at bounding box center [73, 76] width 34 height 10
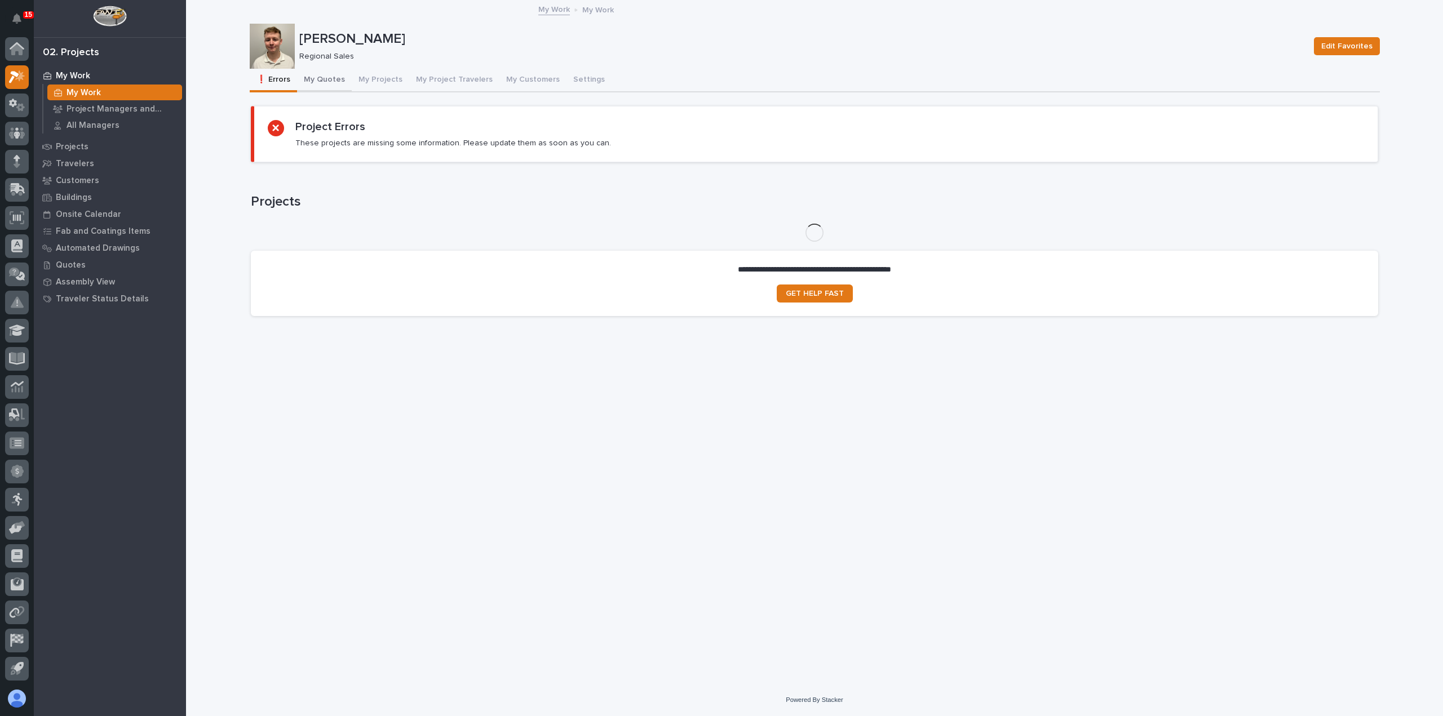
click at [328, 82] on button "My Quotes" at bounding box center [324, 81] width 55 height 24
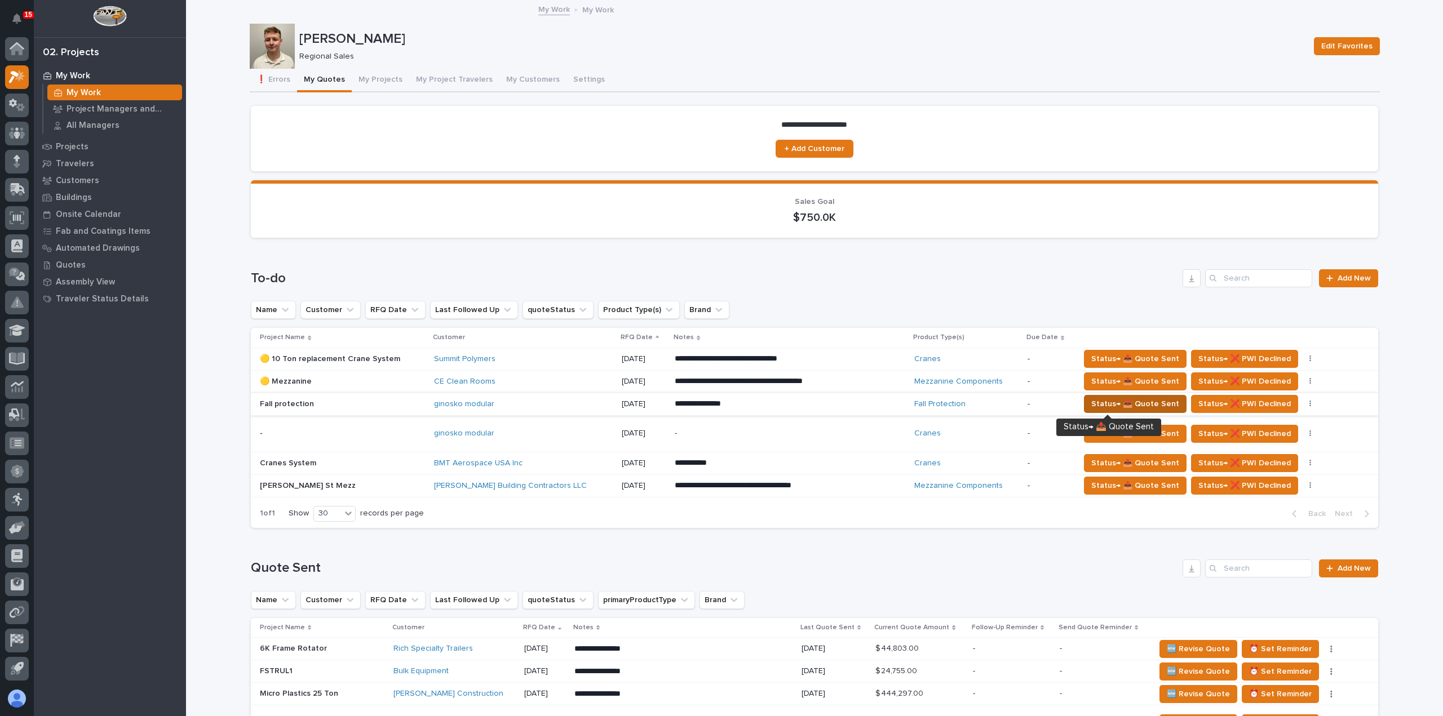
click at [1091, 402] on span "Status→ 📤 Quote Sent" at bounding box center [1135, 404] width 88 height 14
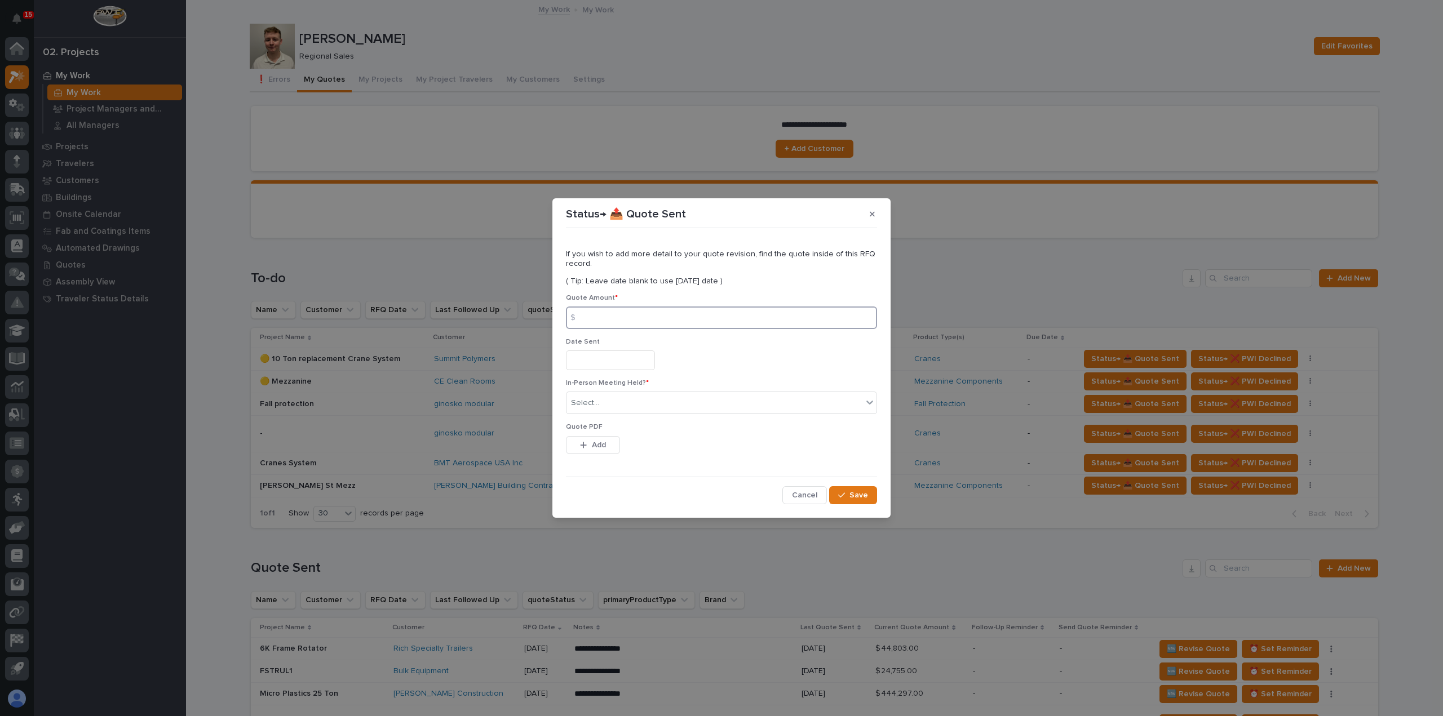
click at [657, 315] on input at bounding box center [721, 318] width 311 height 23
click at [619, 318] on input at bounding box center [721, 318] width 311 height 23
type input "39818"
click at [618, 360] on input "text" at bounding box center [610, 361] width 89 height 20
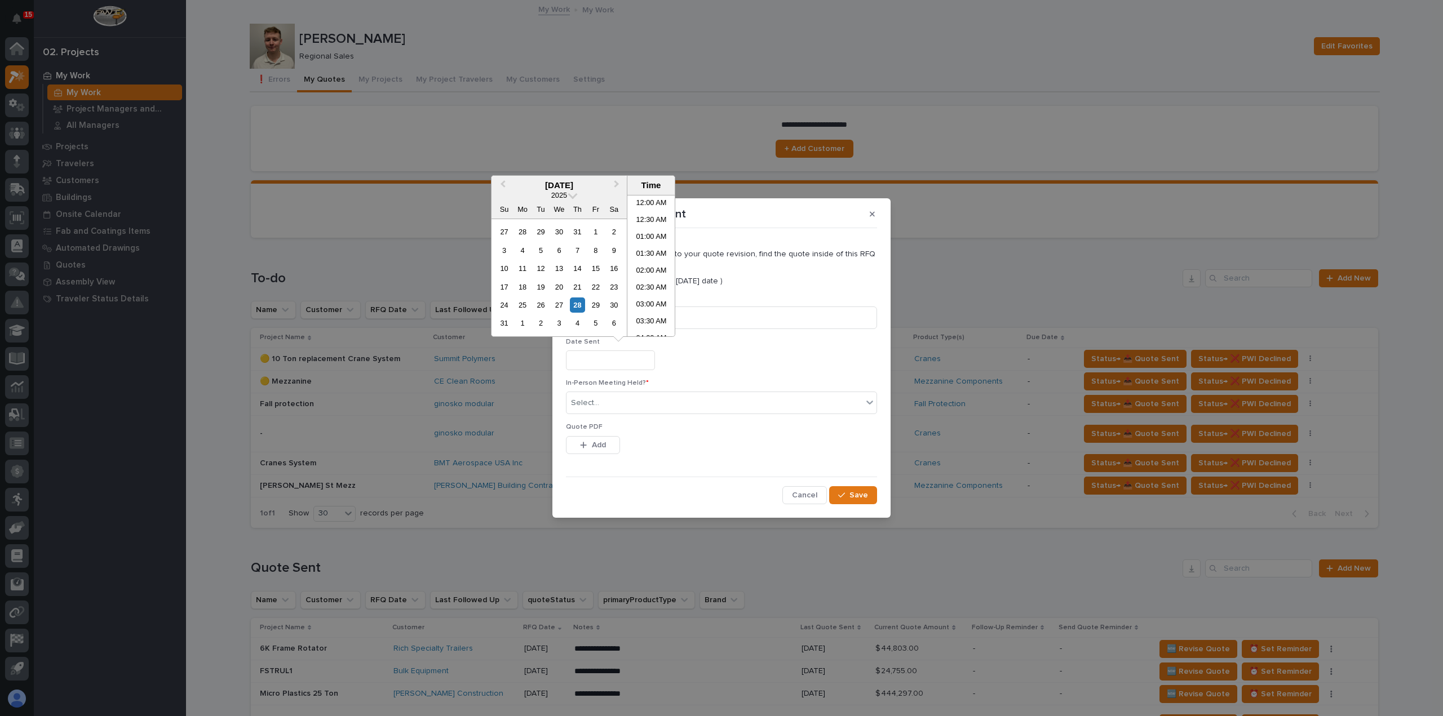
scroll to position [462, 0]
click at [577, 302] on div "28" at bounding box center [577, 305] width 15 height 15
type input "**********"
click at [630, 400] on div "Select..." at bounding box center [715, 403] width 296 height 19
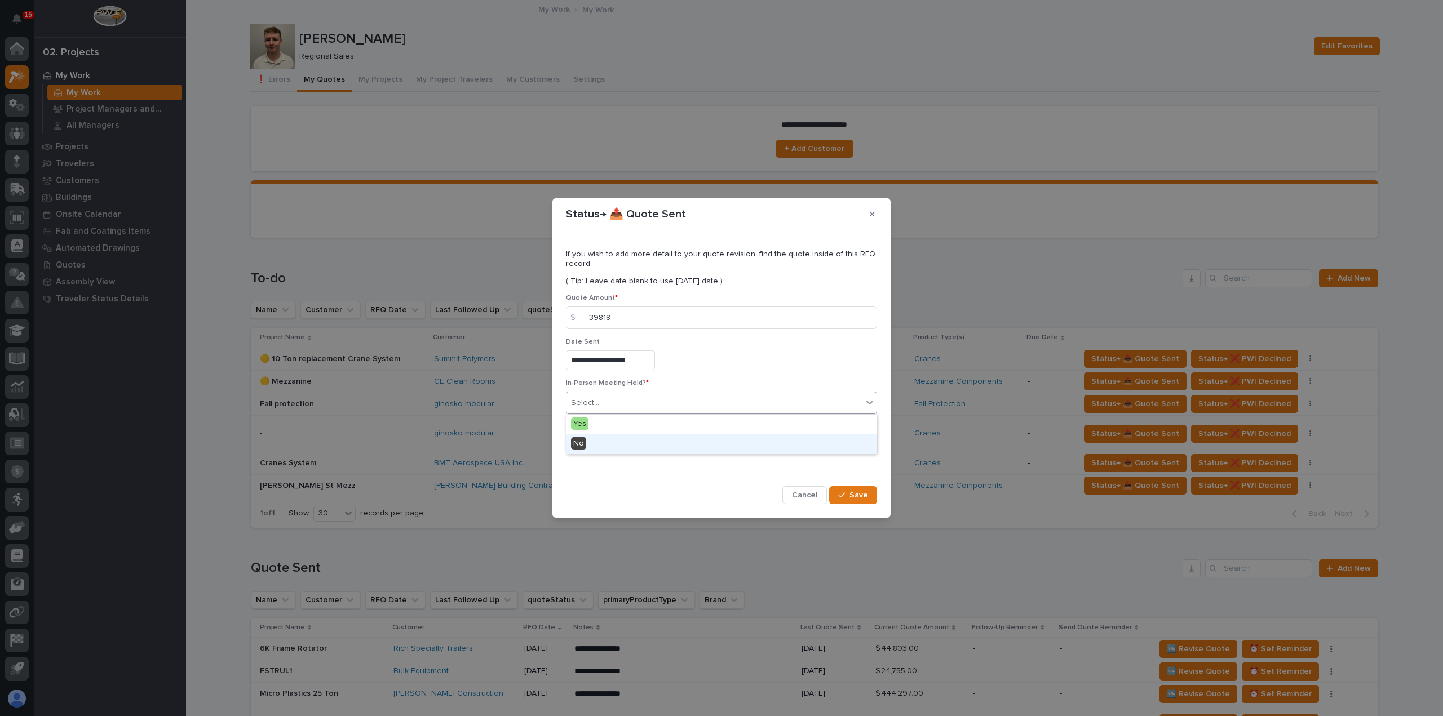
click at [634, 442] on div "No" at bounding box center [722, 445] width 310 height 20
click at [607, 442] on button "Add" at bounding box center [593, 445] width 54 height 18
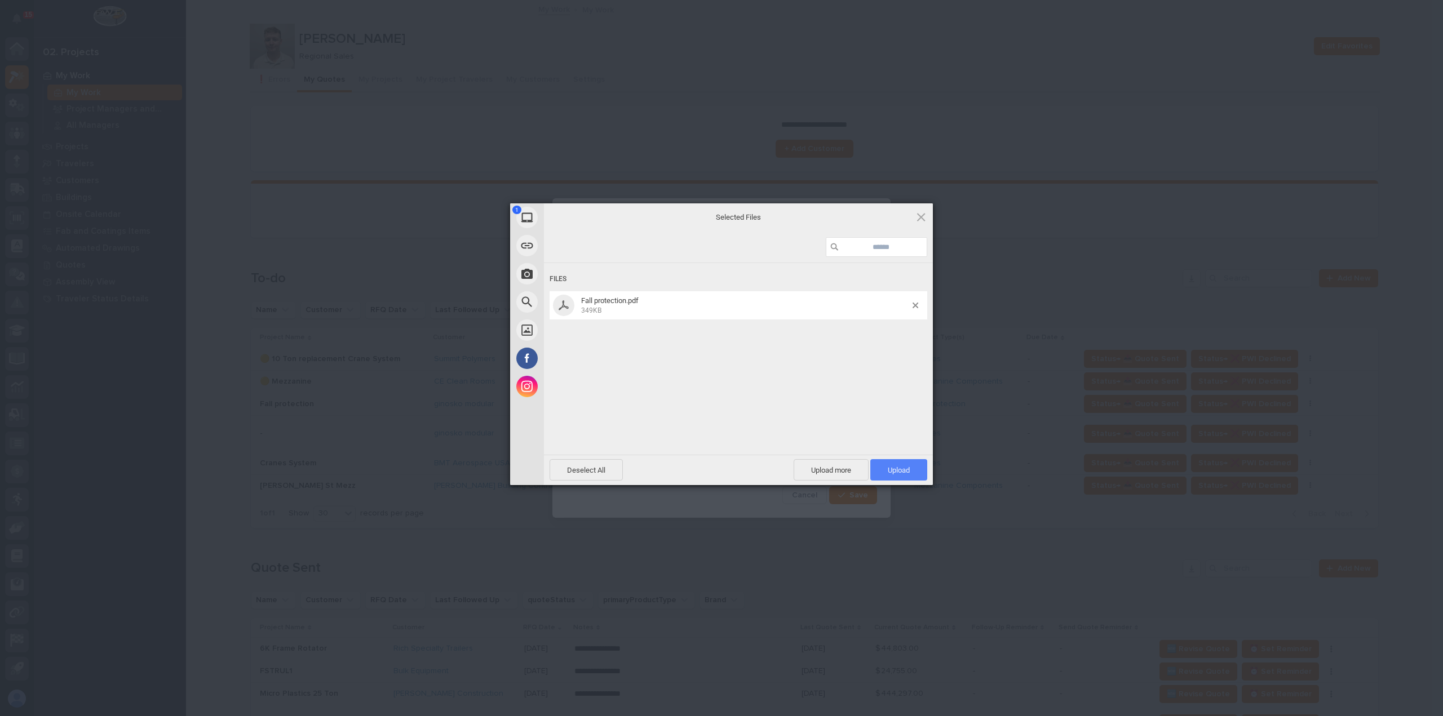
click at [896, 475] on span "Upload 1" at bounding box center [899, 470] width 22 height 8
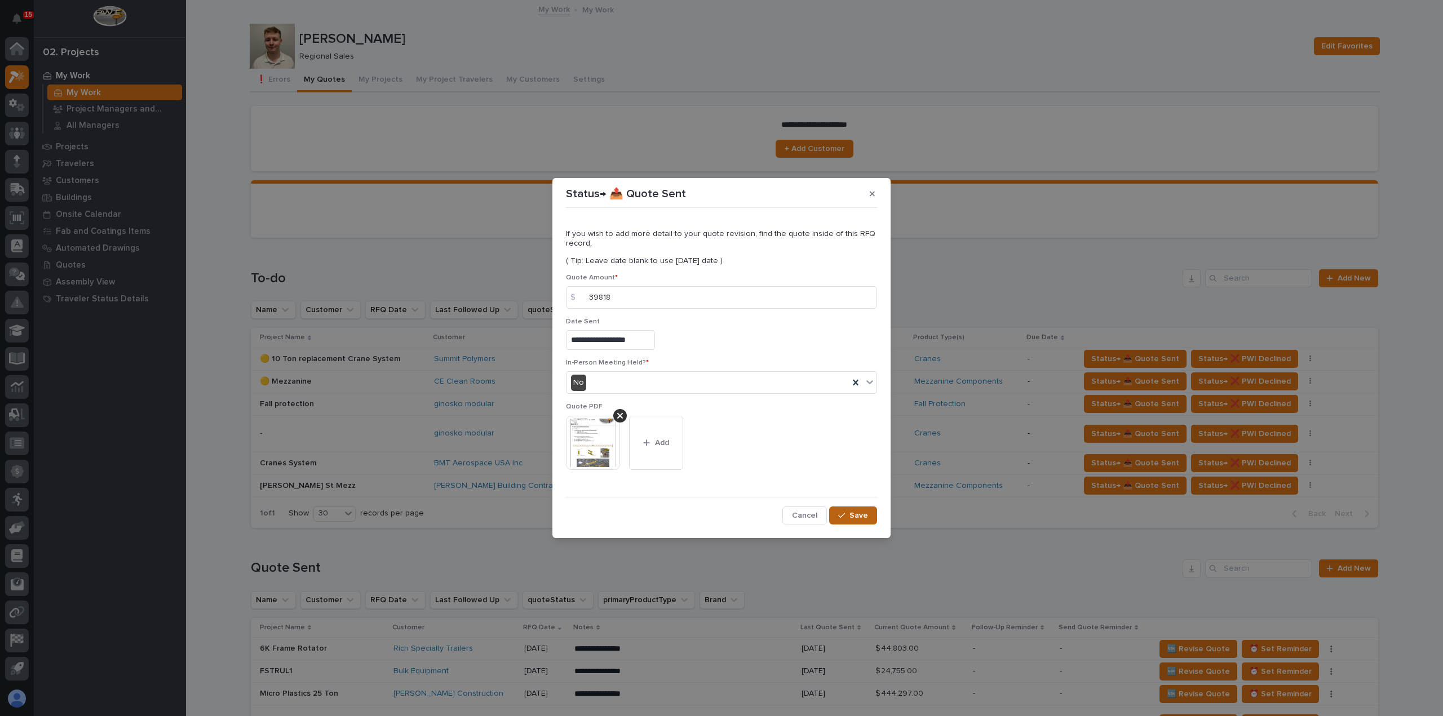
click at [859, 511] on span "Save" at bounding box center [858, 516] width 19 height 10
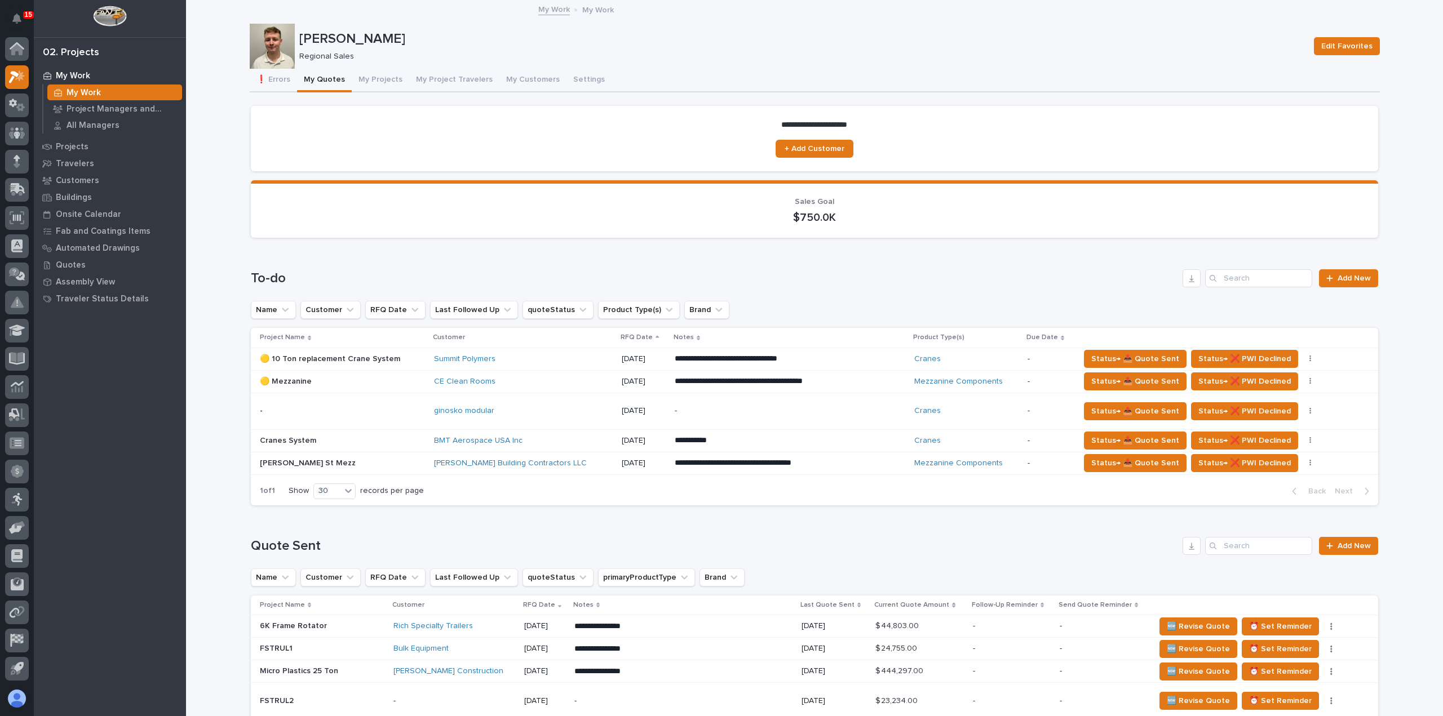
click at [711, 419] on div "-" at bounding box center [773, 411] width 197 height 25
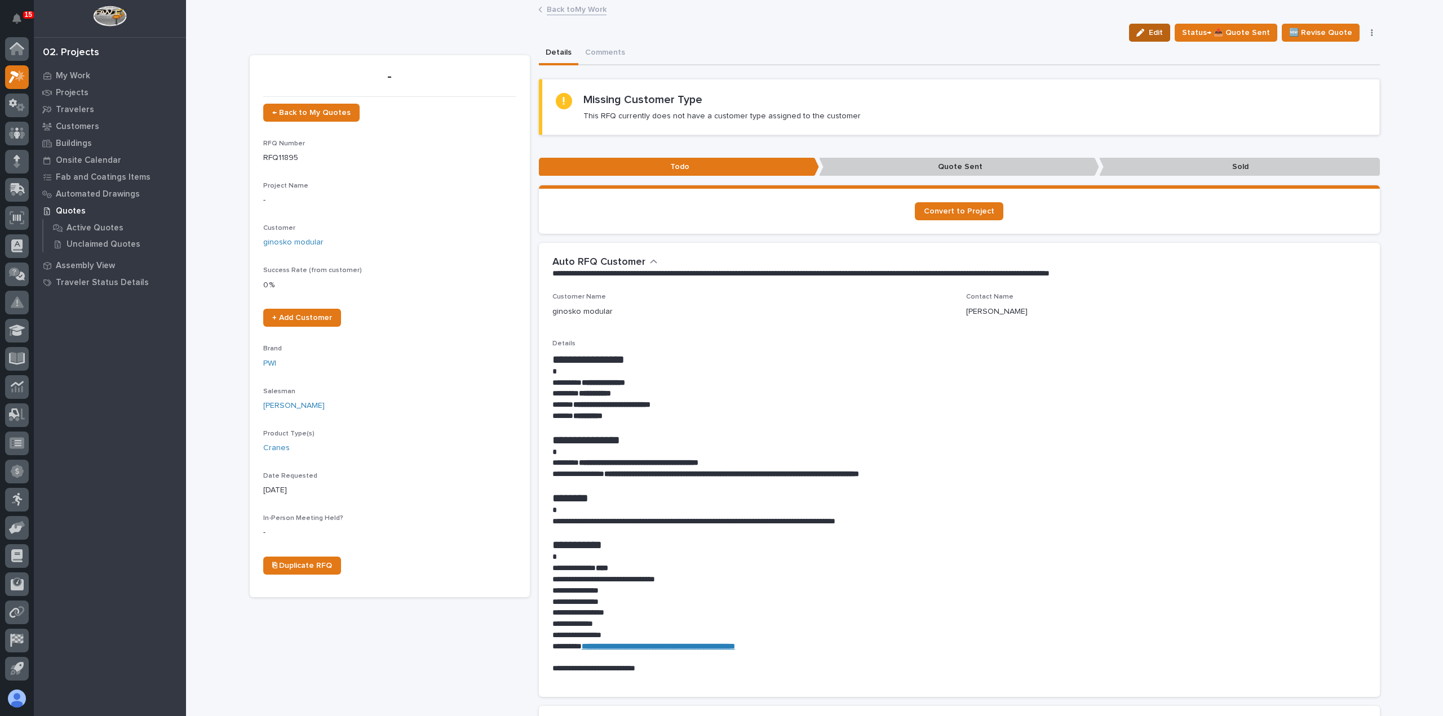
click at [1170, 35] on button "Edit" at bounding box center [1149, 33] width 41 height 18
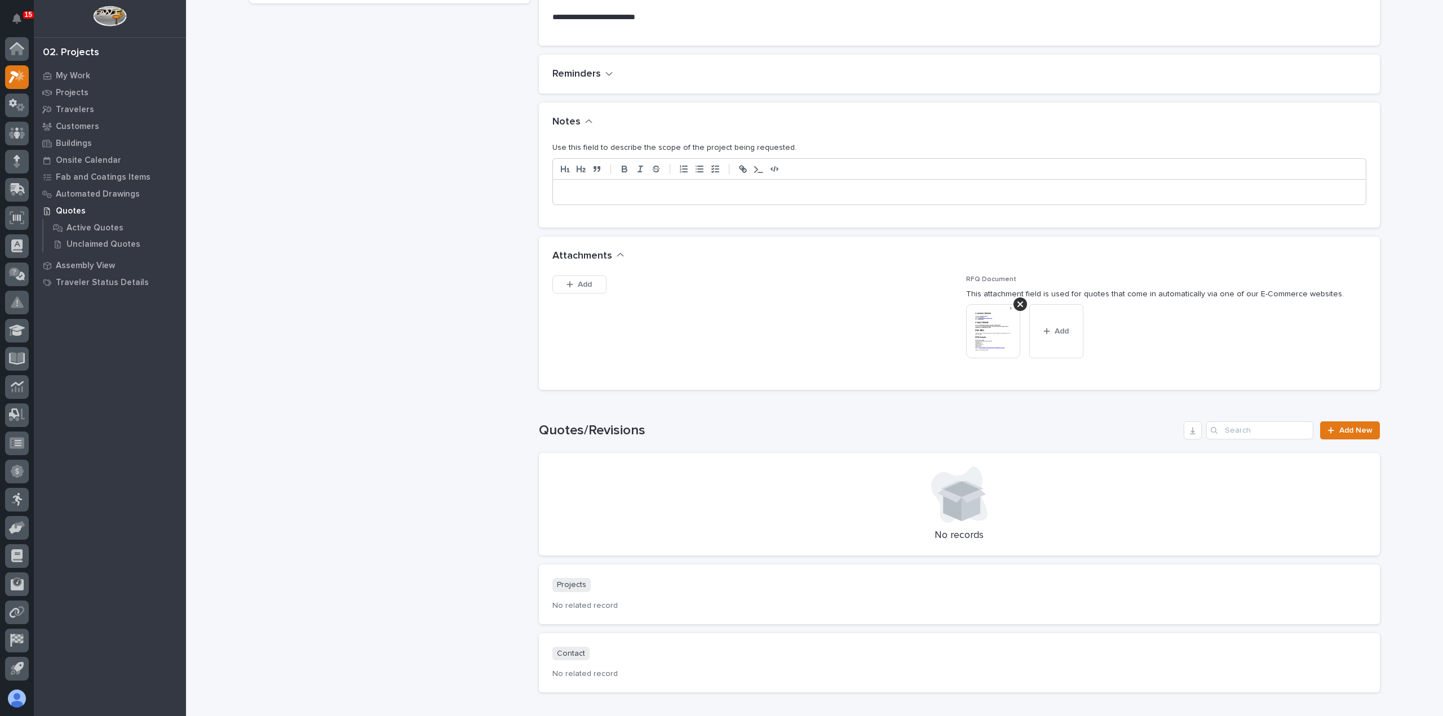
scroll to position [737, 0]
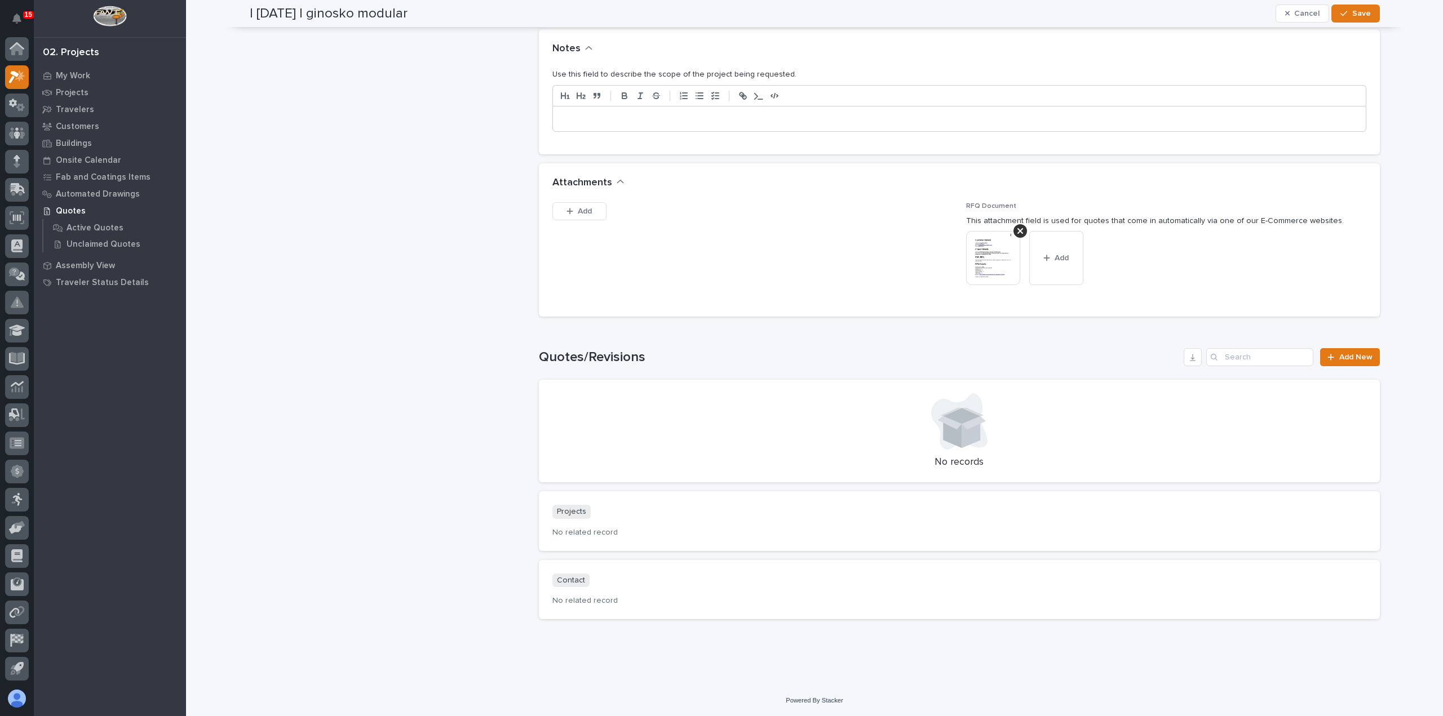
click at [689, 119] on p at bounding box center [959, 118] width 796 height 11
click at [1366, 15] on button "Save" at bounding box center [1355, 14] width 48 height 18
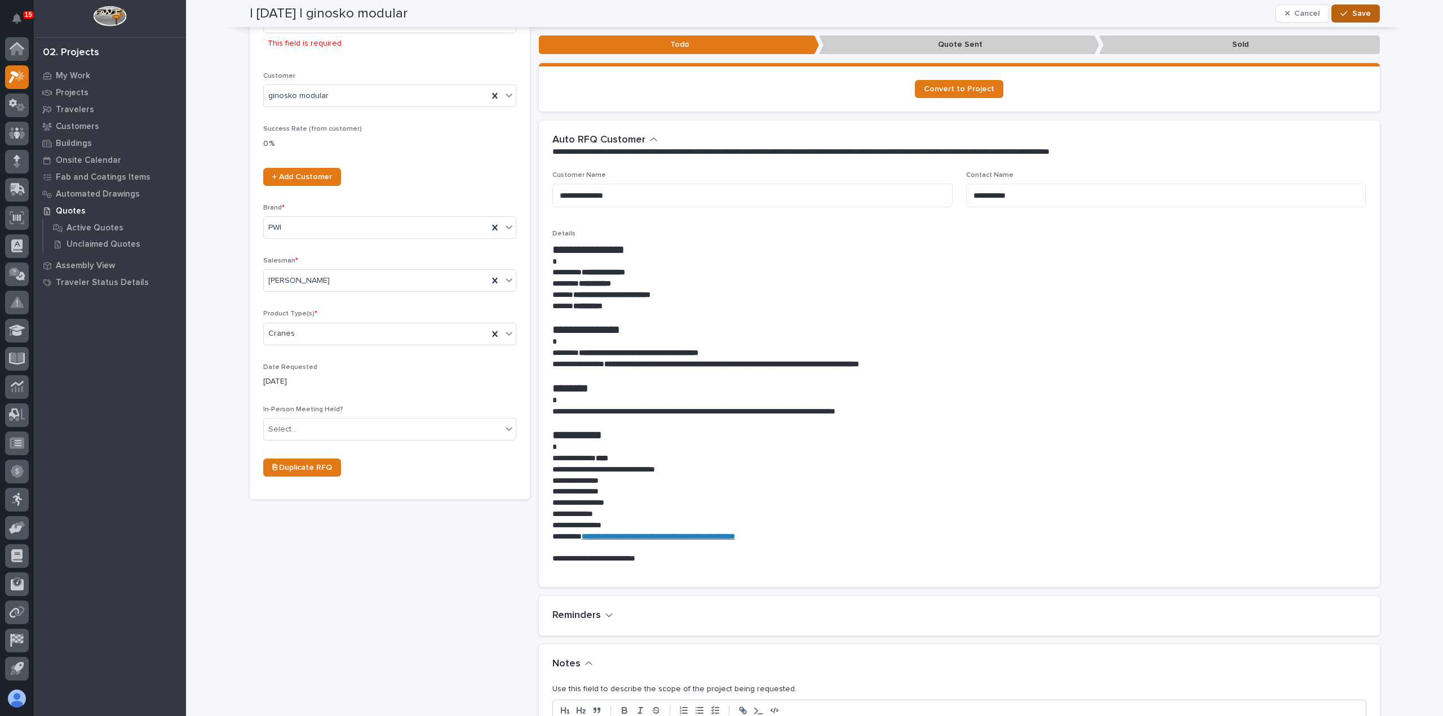
scroll to position [191, 0]
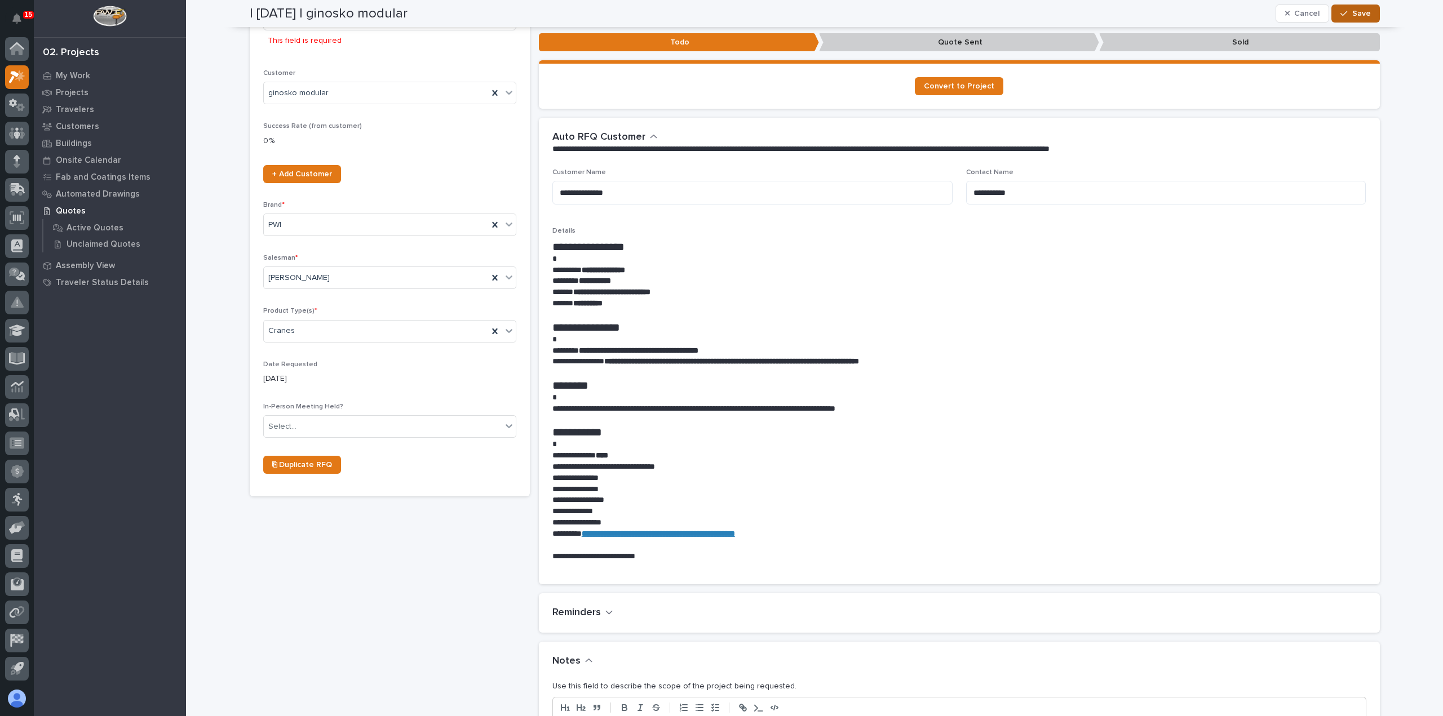
click at [1352, 14] on span "Save" at bounding box center [1361, 13] width 19 height 10
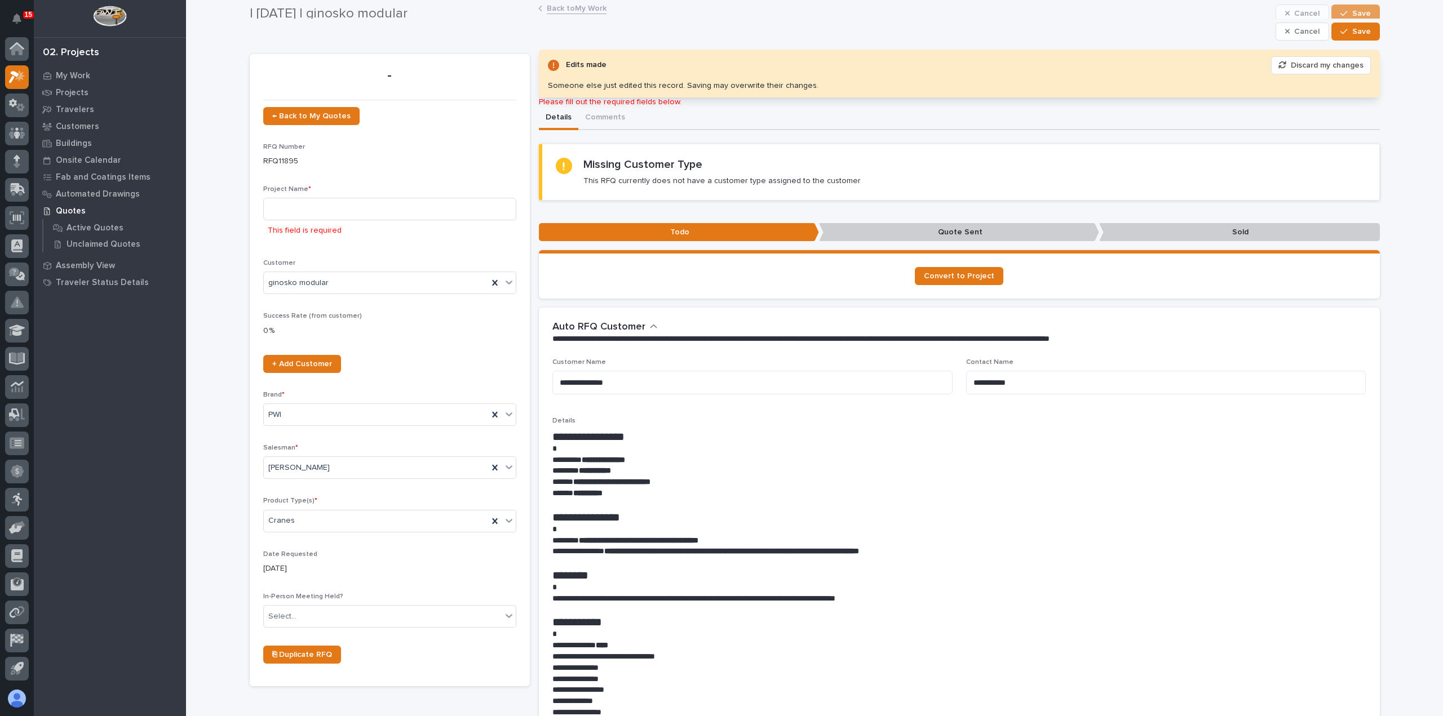
scroll to position [0, 0]
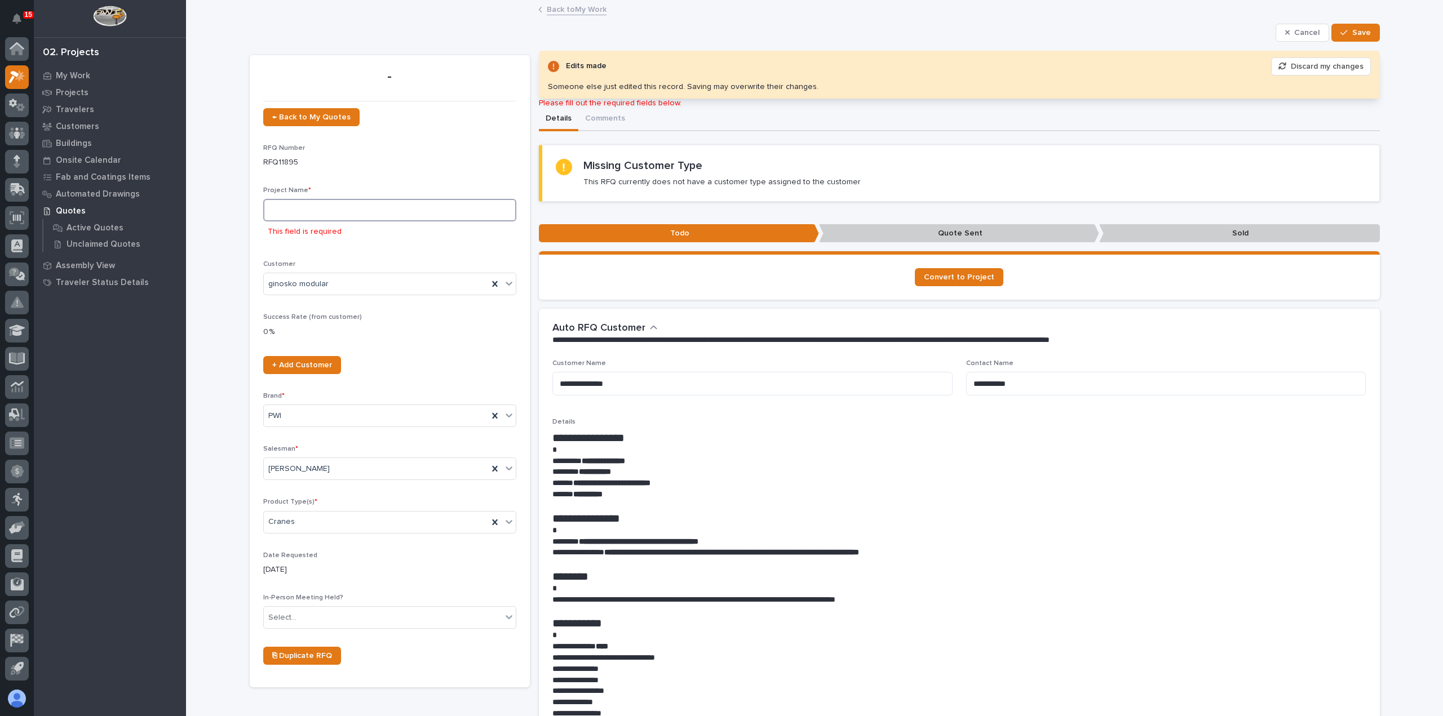
click at [295, 217] on input at bounding box center [389, 210] width 253 height 23
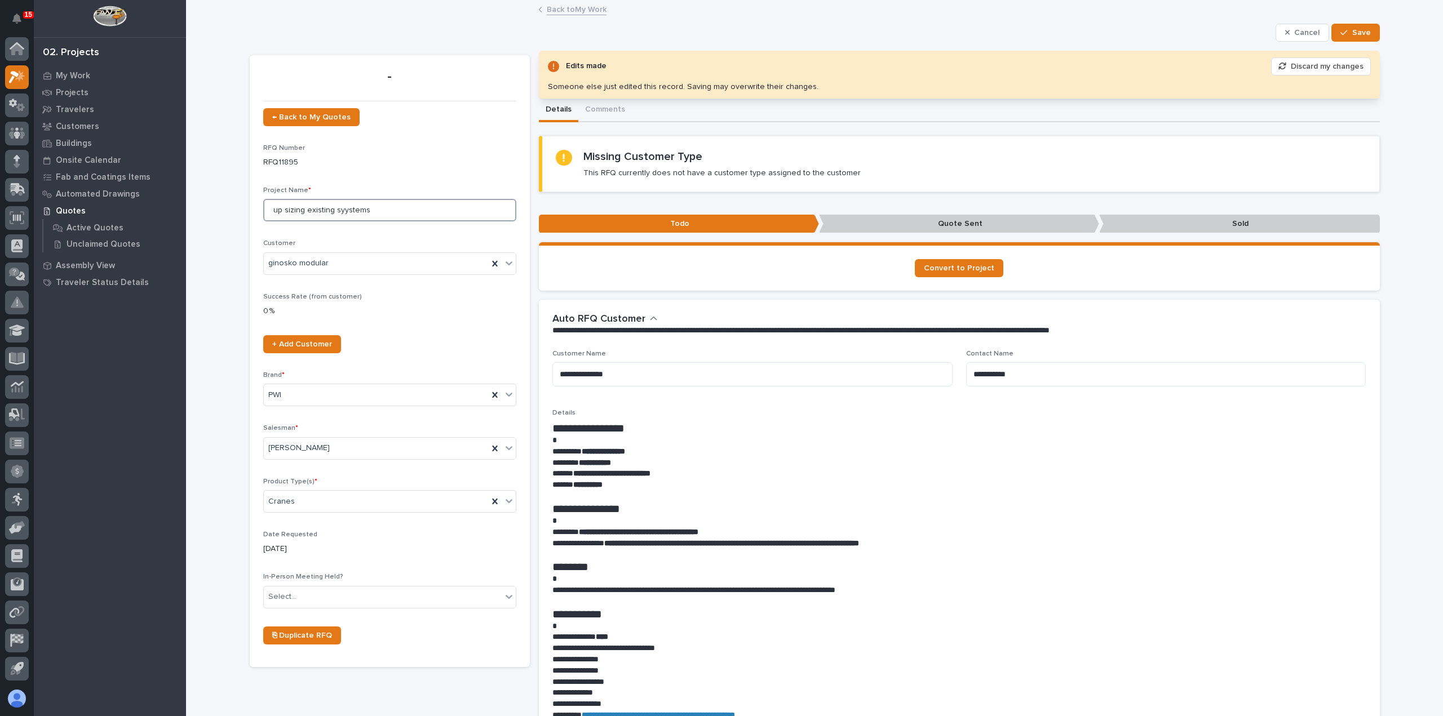
click at [337, 211] on input "up sizing existing syystems" at bounding box center [389, 210] width 253 height 23
type input "up sizing existing systems"
click at [1352, 31] on span "Save" at bounding box center [1361, 33] width 19 height 10
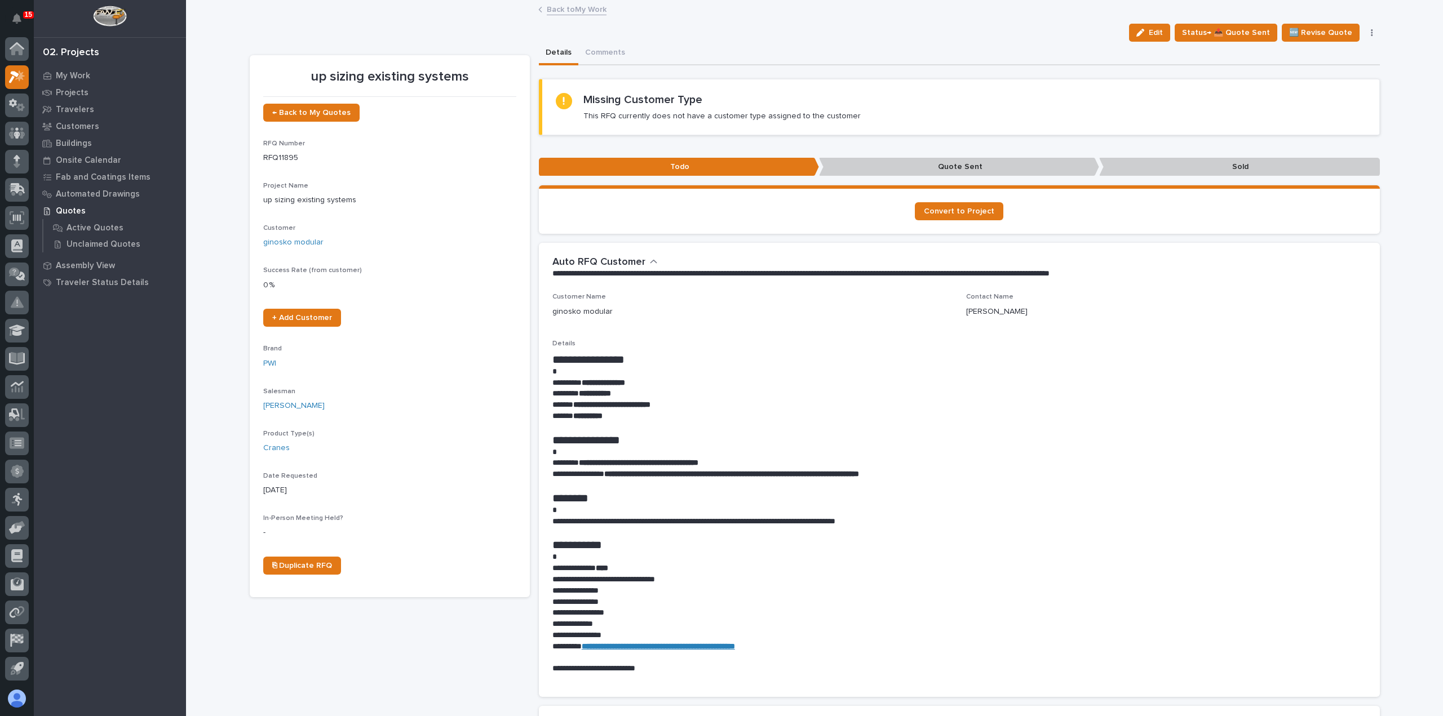
click at [563, 10] on link "Back to My Work" at bounding box center [577, 8] width 60 height 13
